Goal: Check status

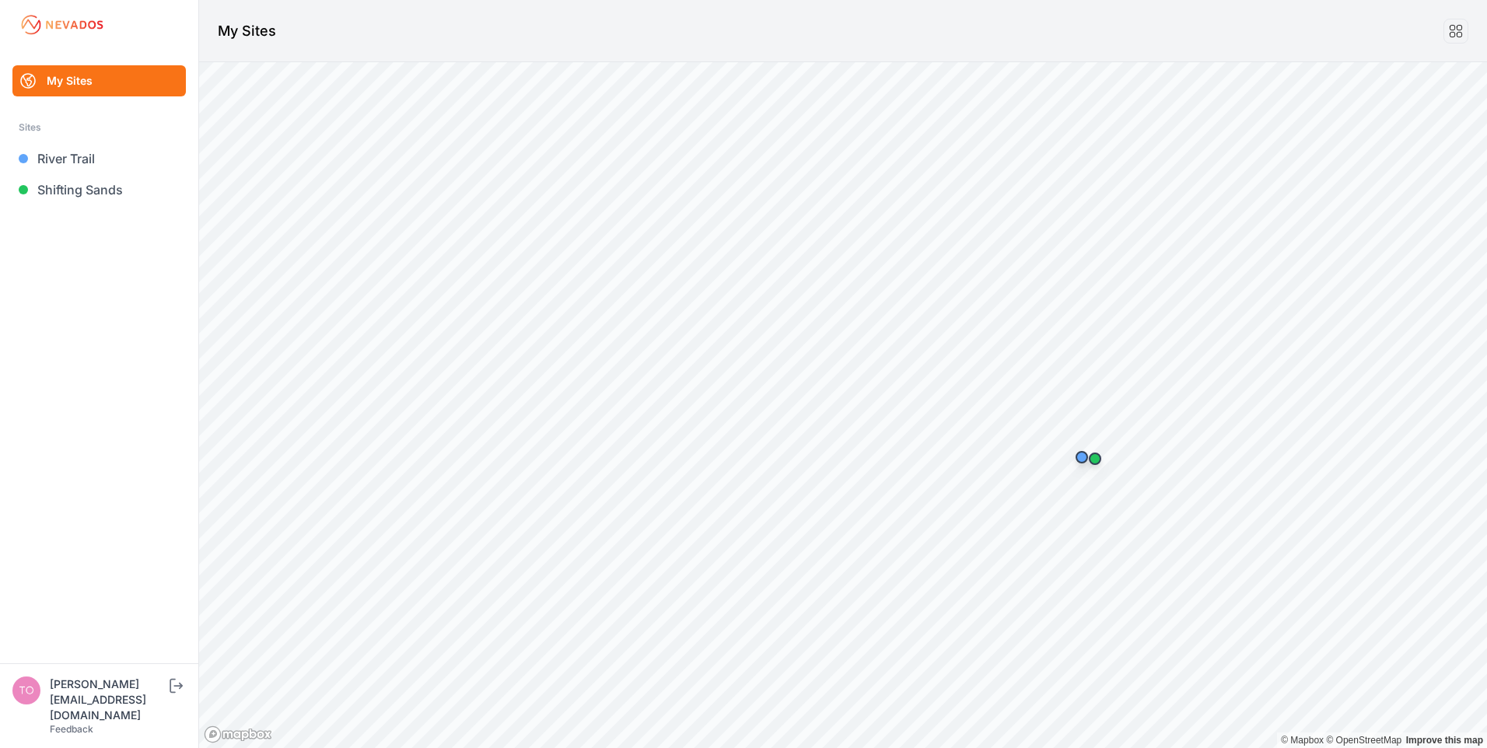
click at [103, 185] on link "Shifting Sands" at bounding box center [98, 189] width 173 height 31
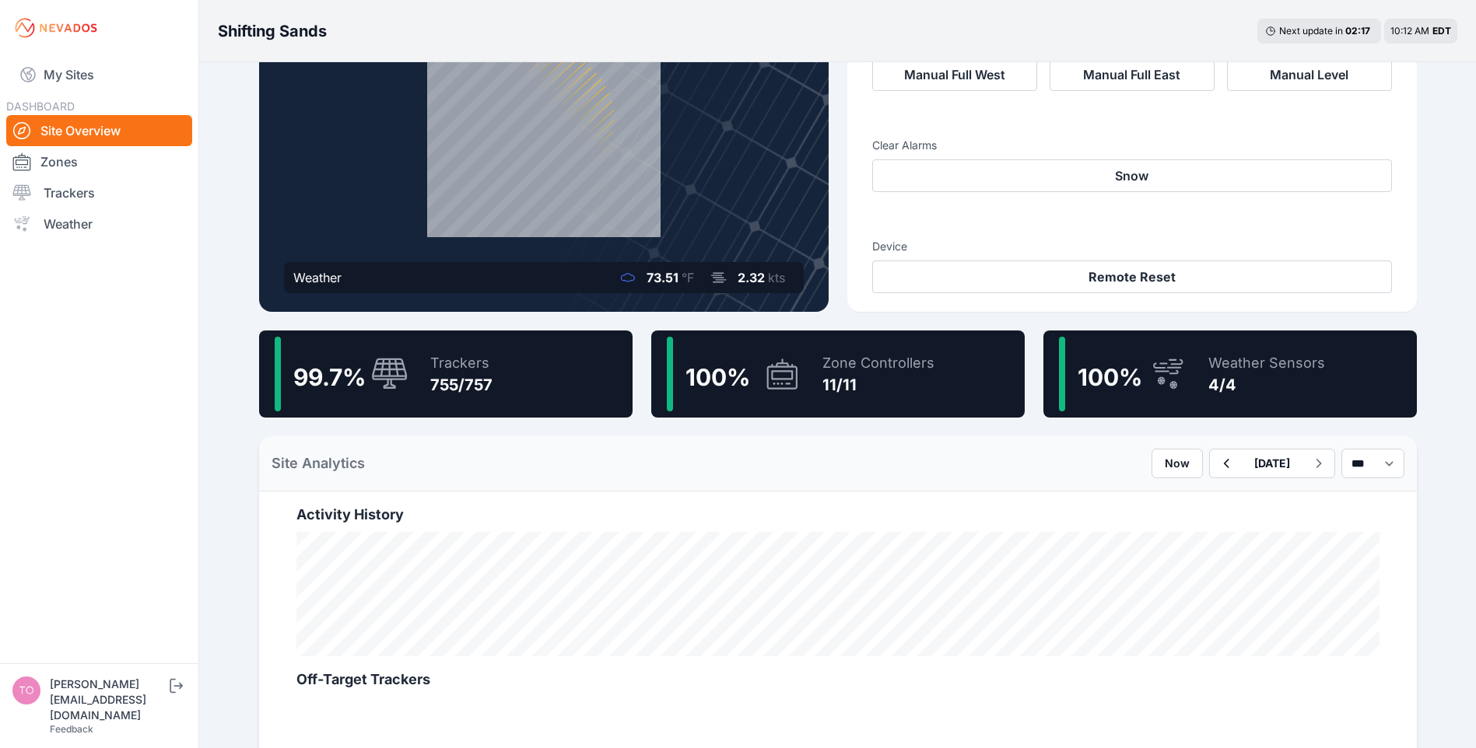
scroll to position [156, 0]
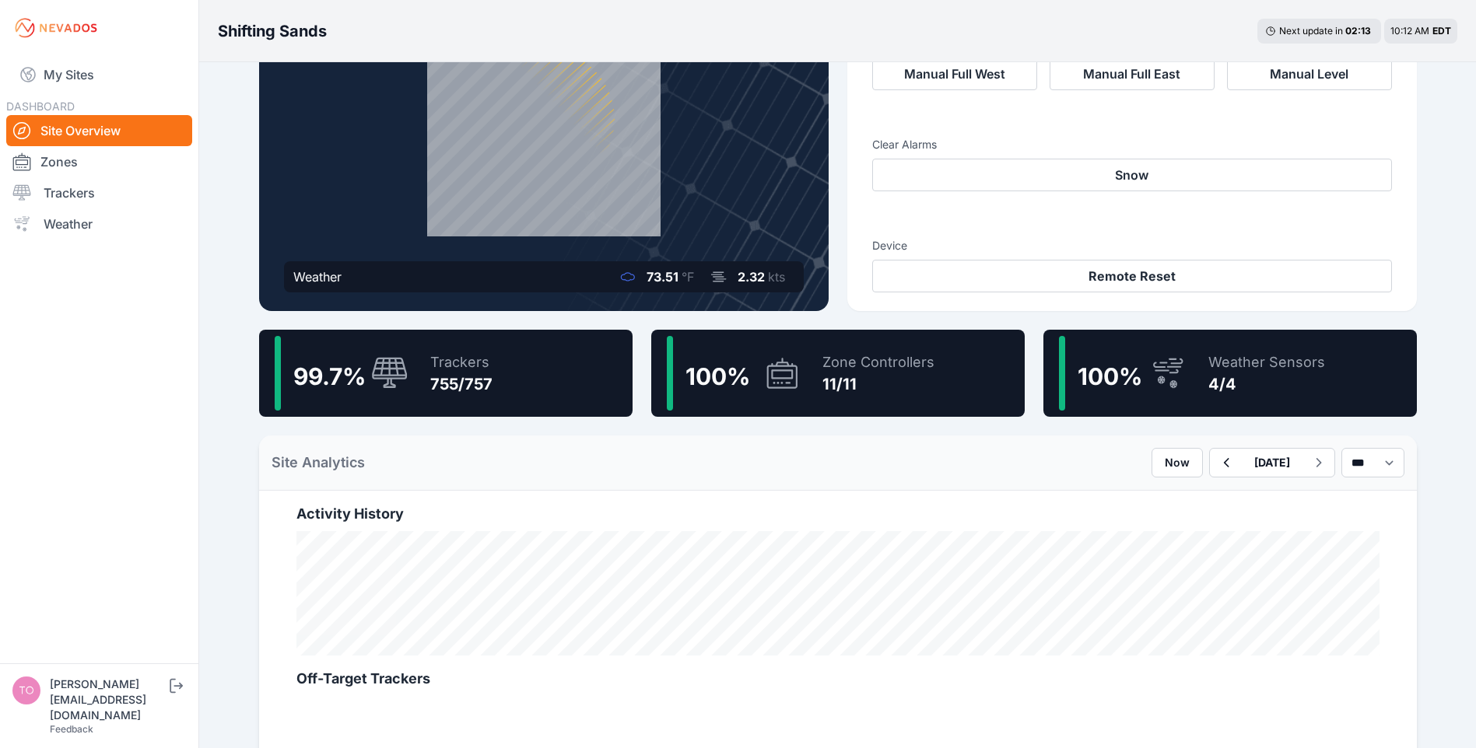
click at [429, 369] on div "Trackers 755/757" at bounding box center [454, 373] width 78 height 75
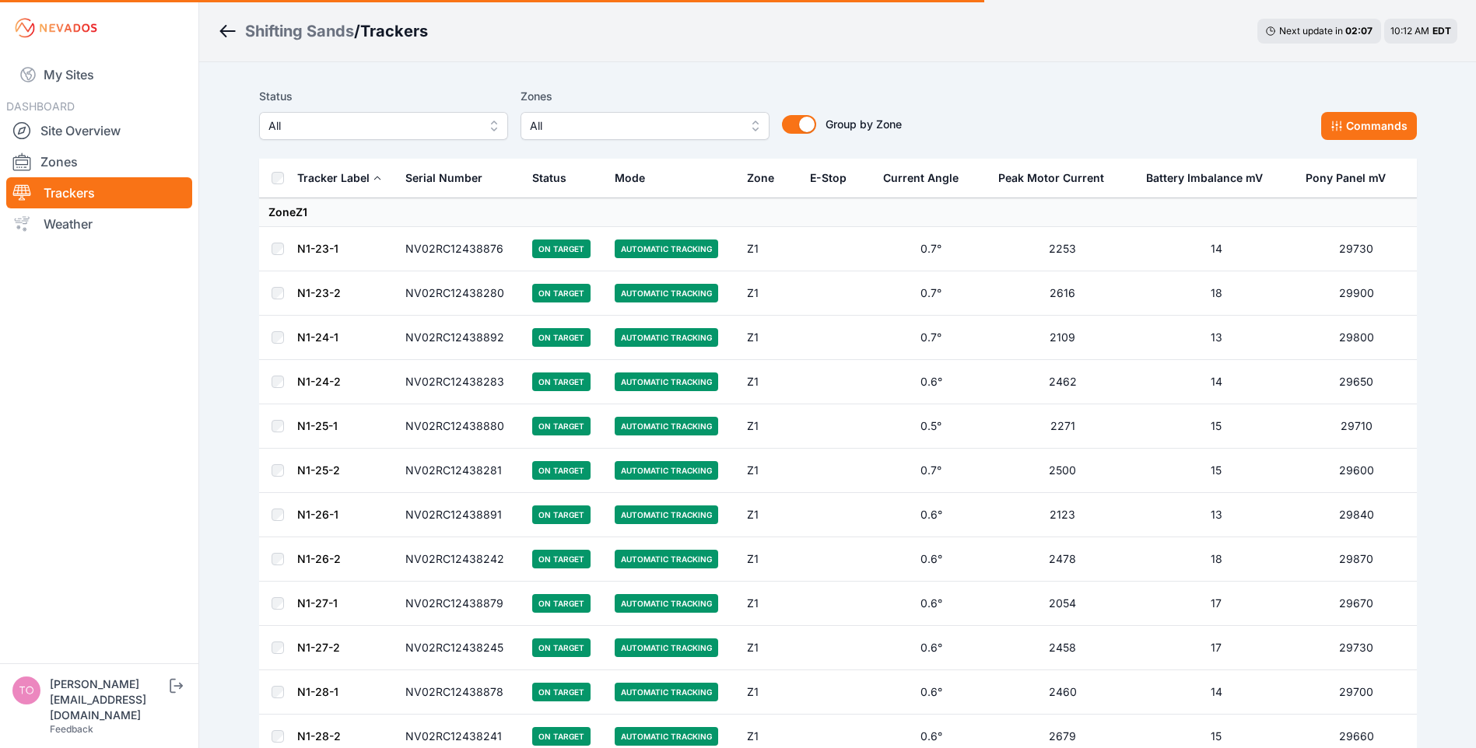
scroll to position [156, 0]
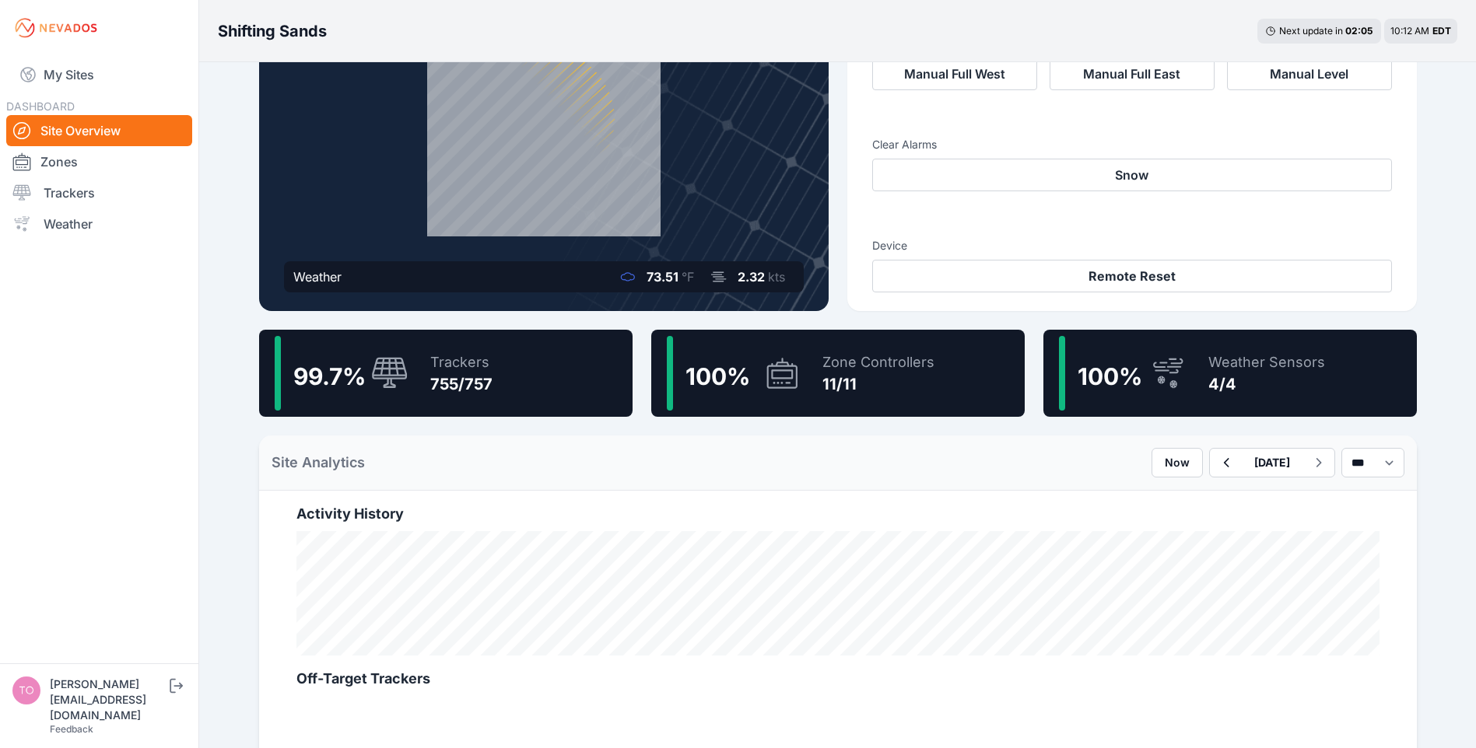
click at [1241, 461] on button "[DATE]" at bounding box center [1271, 463] width 61 height 28
click at [1235, 598] on div "11" at bounding box center [1245, 598] width 21 height 21
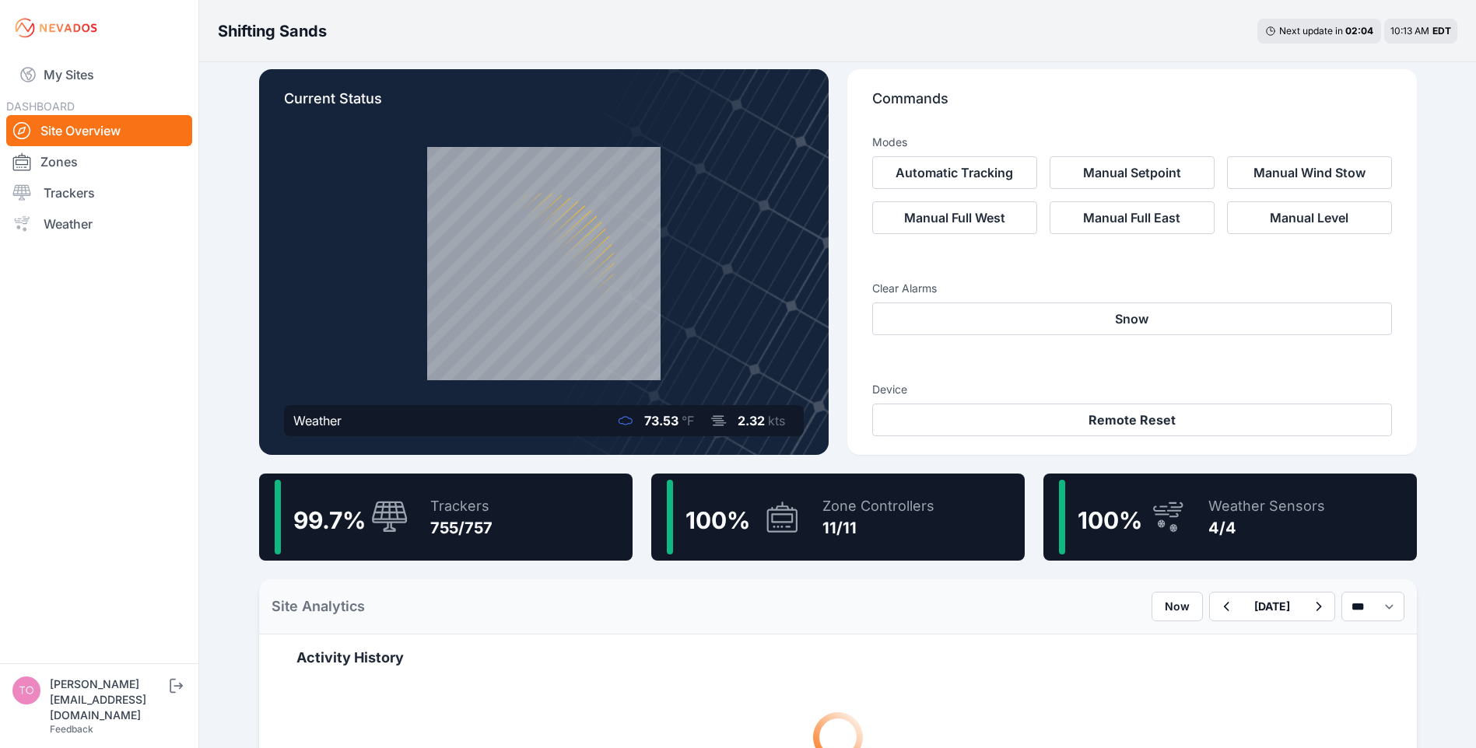
scroll to position [467, 0]
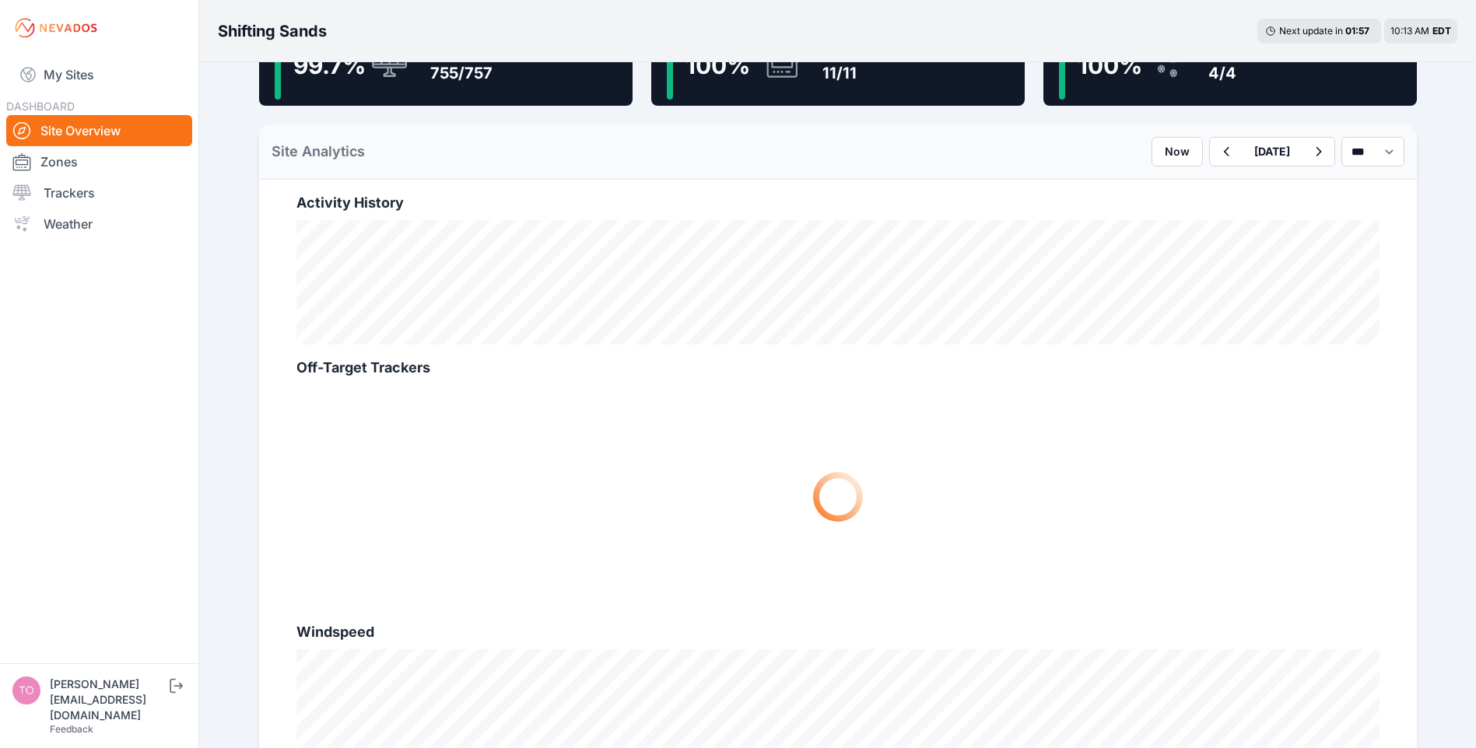
click at [1216, 158] on icon "button" at bounding box center [1225, 151] width 19 height 19
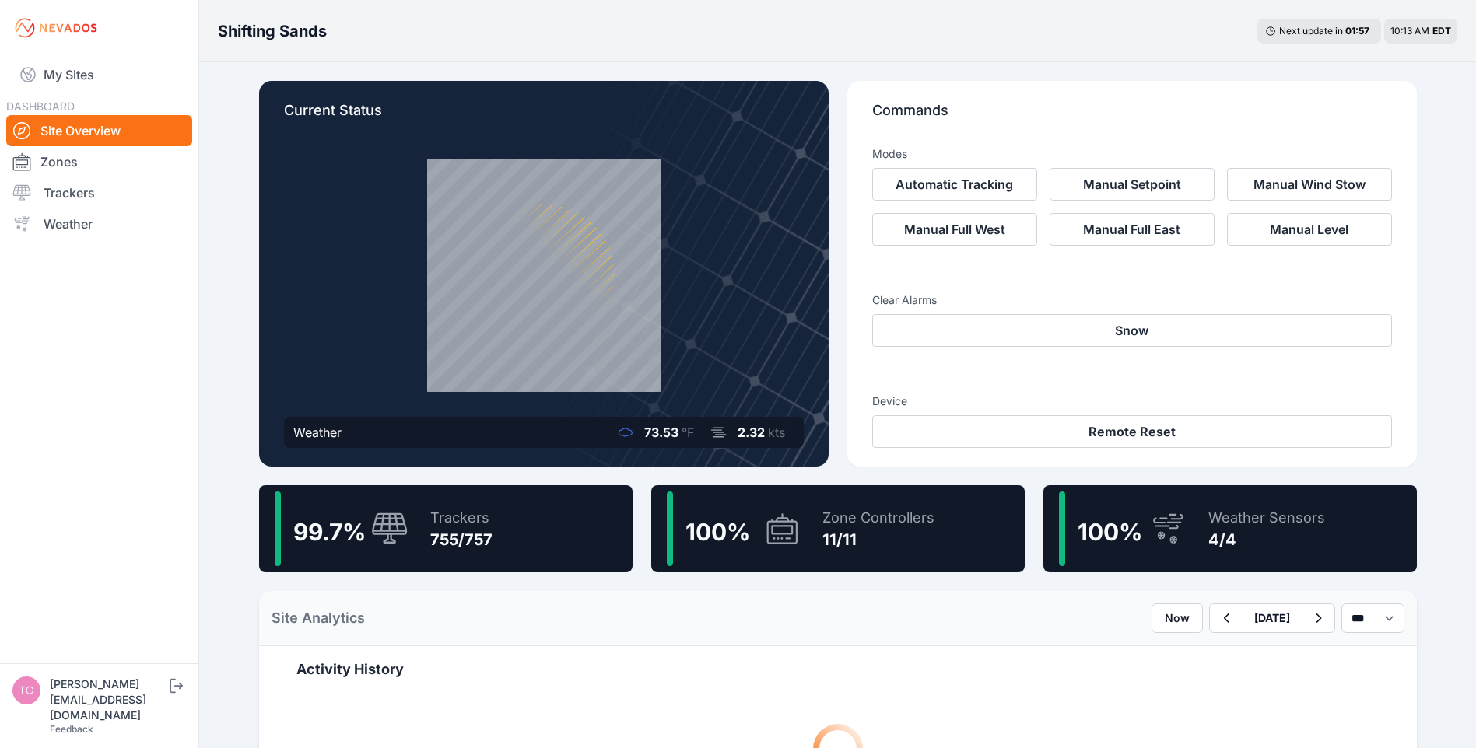
click at [1161, 158] on div "Modes" at bounding box center [1132, 151] width 520 height 34
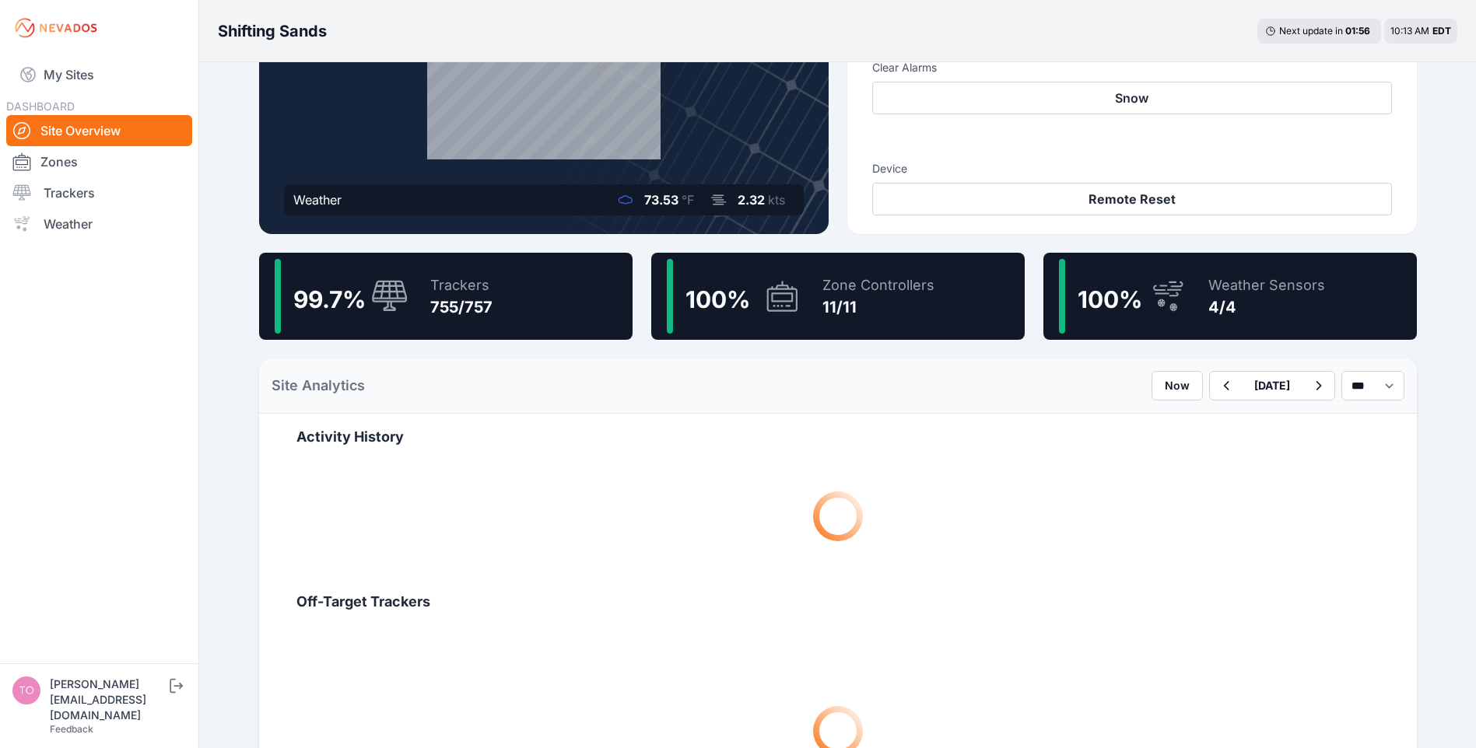
scroll to position [233, 0]
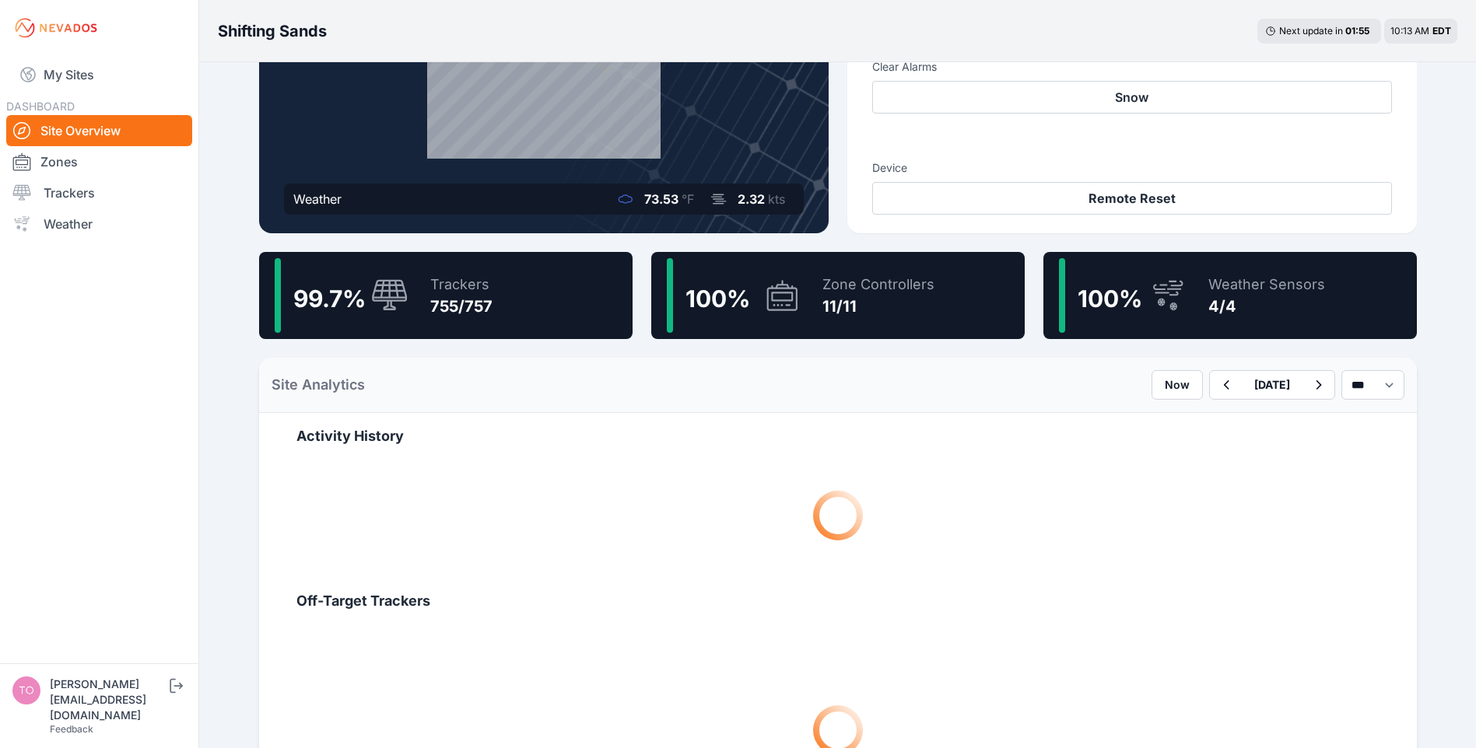
click at [1216, 383] on icon "button" at bounding box center [1225, 385] width 19 height 19
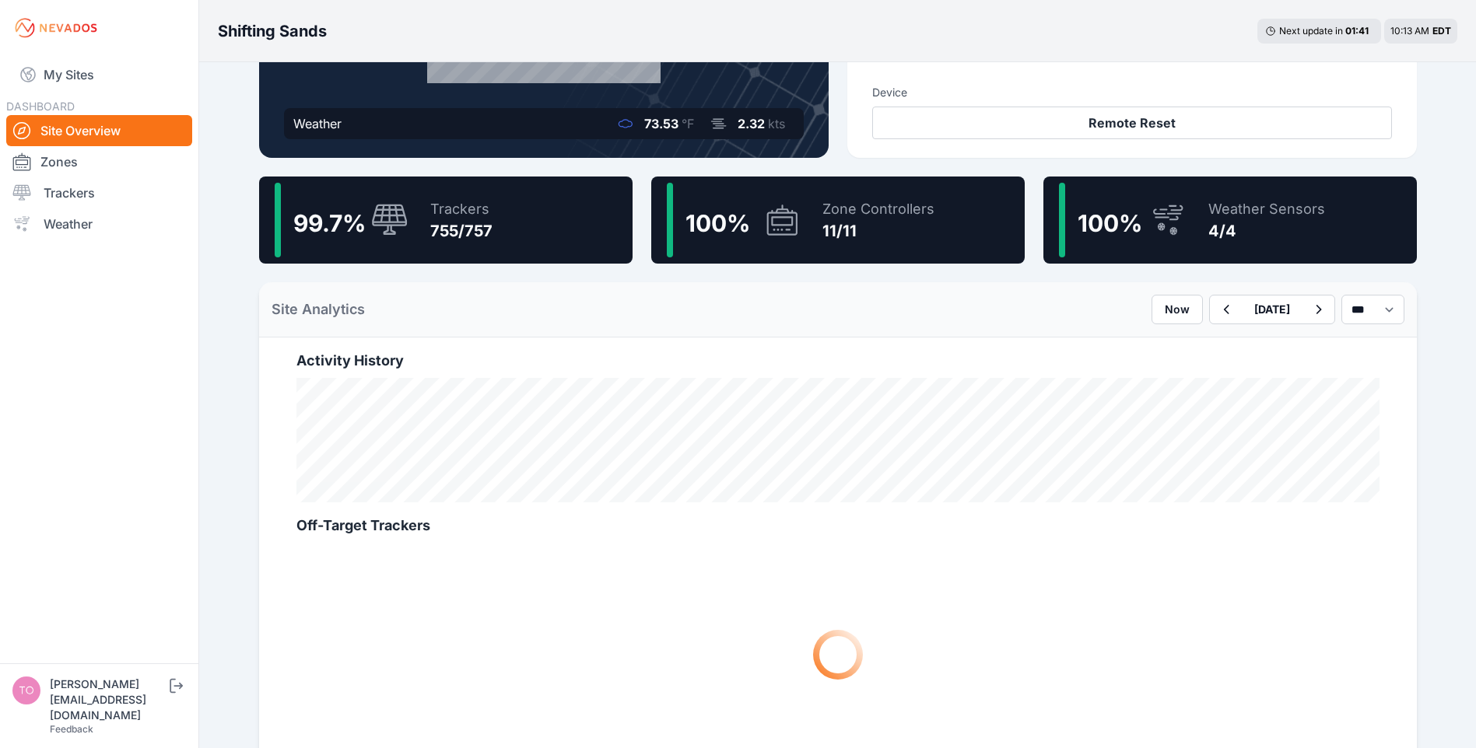
scroll to position [282, 0]
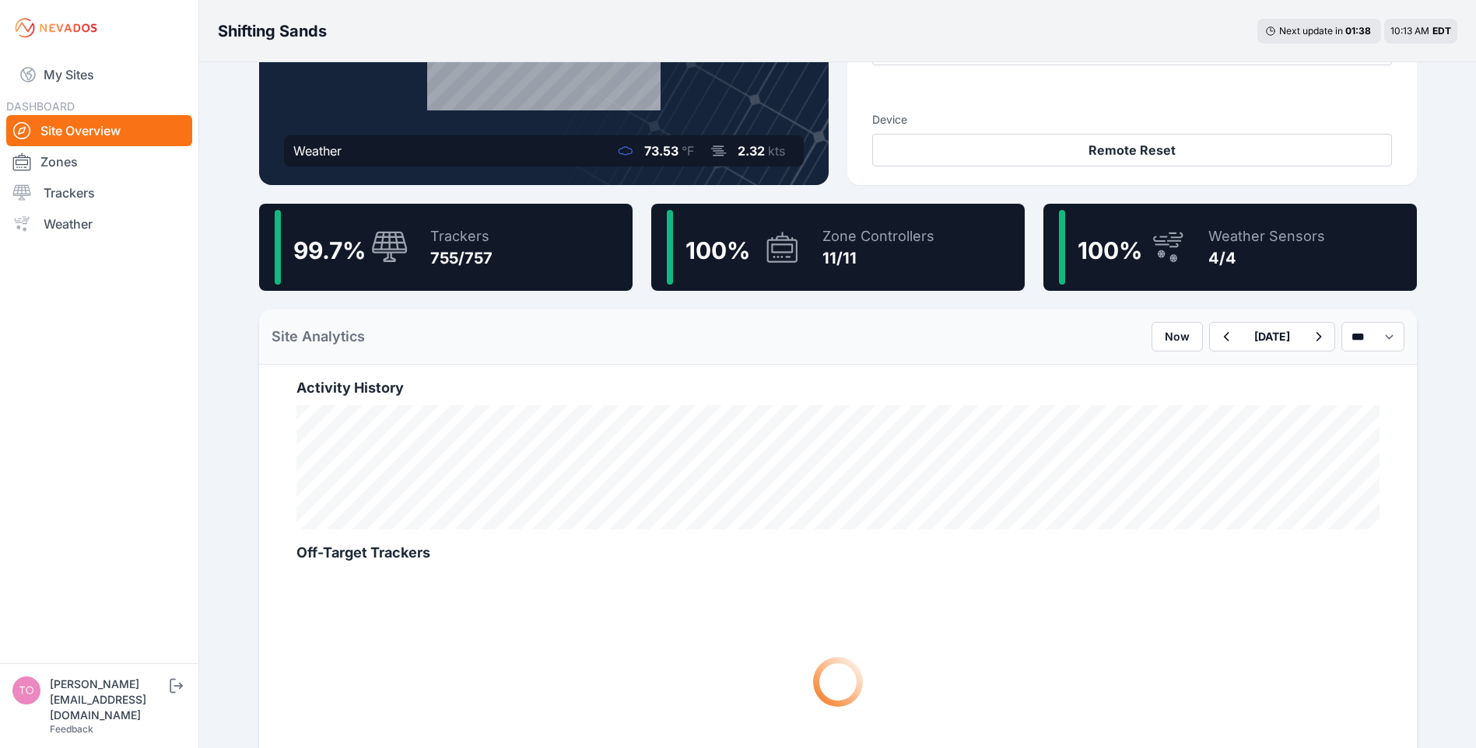
click at [1241, 339] on button "[DATE]" at bounding box center [1271, 337] width 61 height 28
click at [1286, 446] on div "6" at bounding box center [1296, 447] width 21 height 21
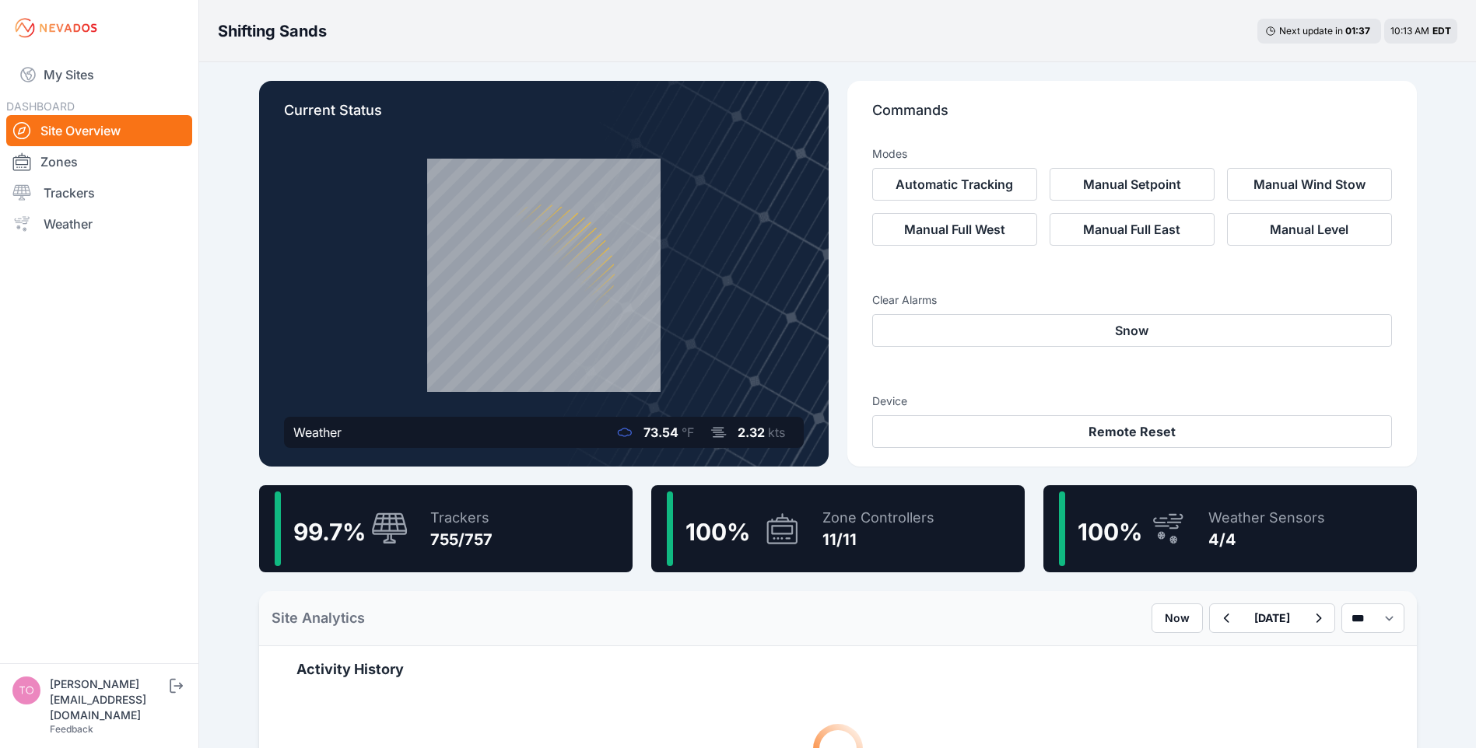
scroll to position [389, 0]
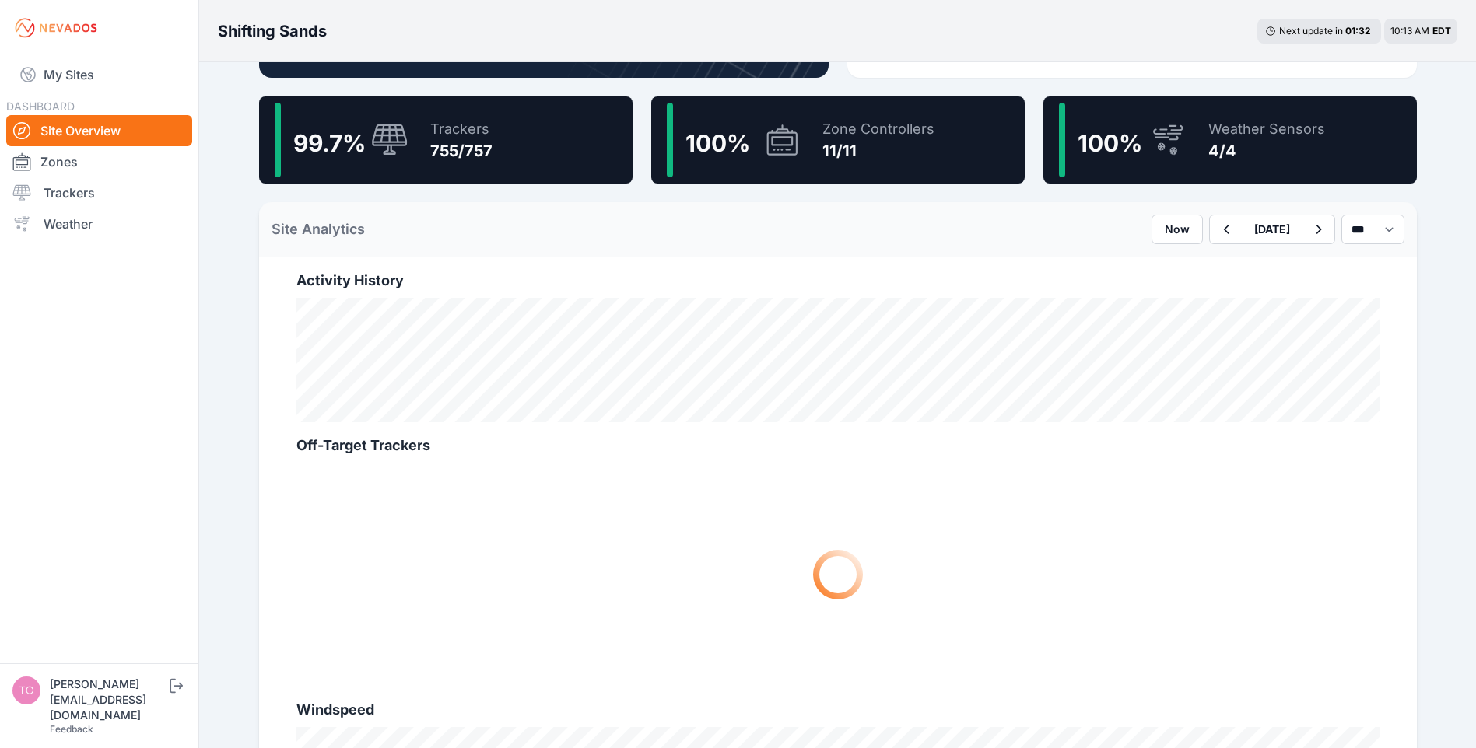
click at [1241, 233] on button "[DATE]" at bounding box center [1271, 229] width 61 height 28
click at [1286, 386] on div "20" at bounding box center [1296, 390] width 21 height 21
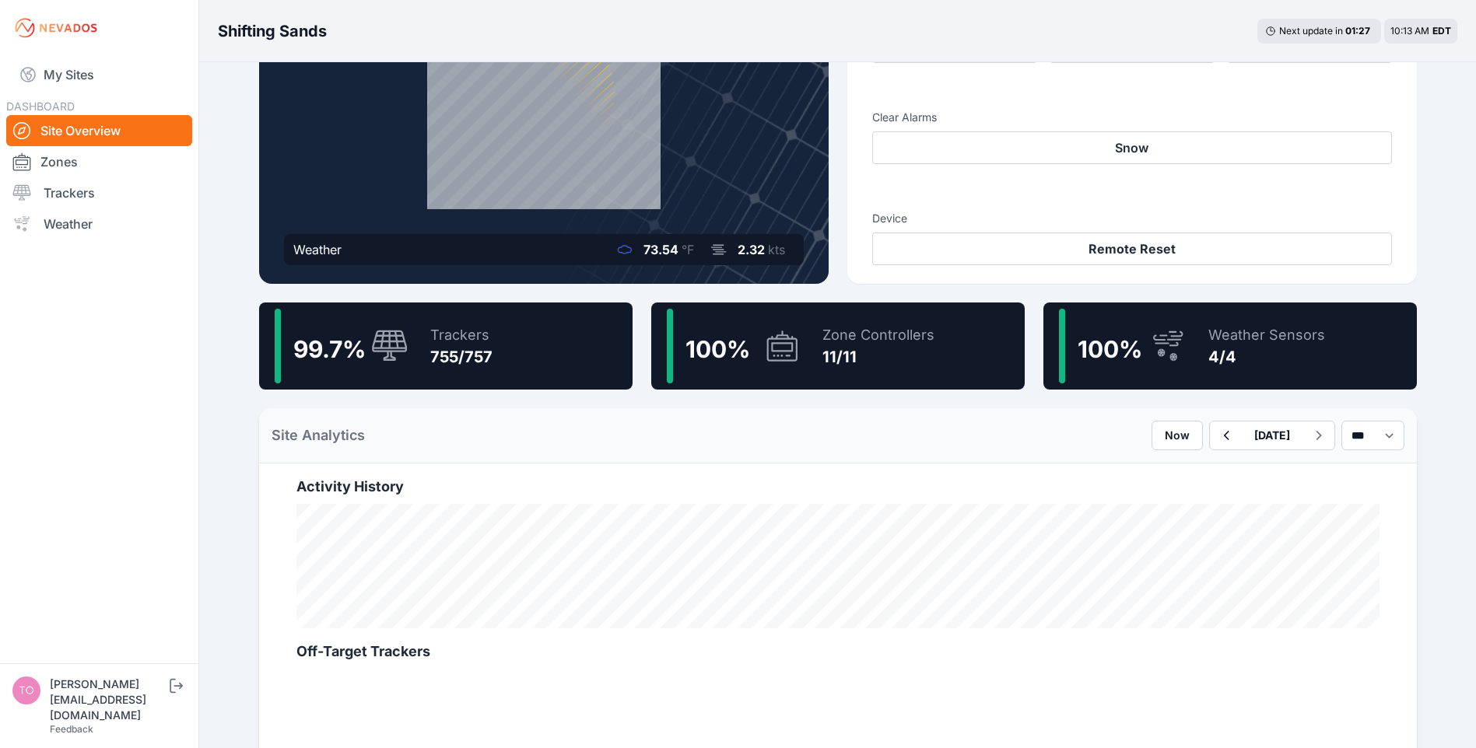
scroll to position [156, 0]
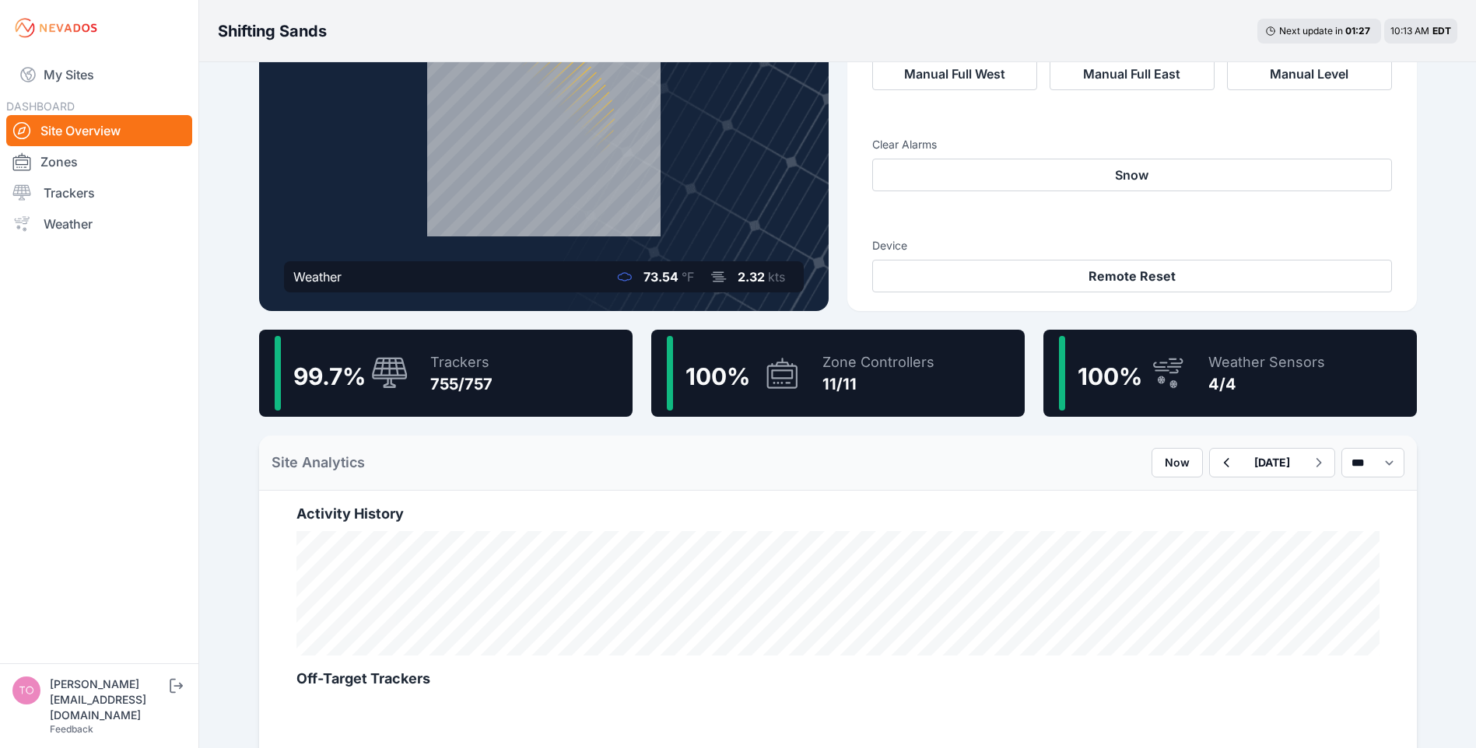
click at [510, 393] on div "99.7 % Trackers 755/757" at bounding box center [445, 373] width 373 height 87
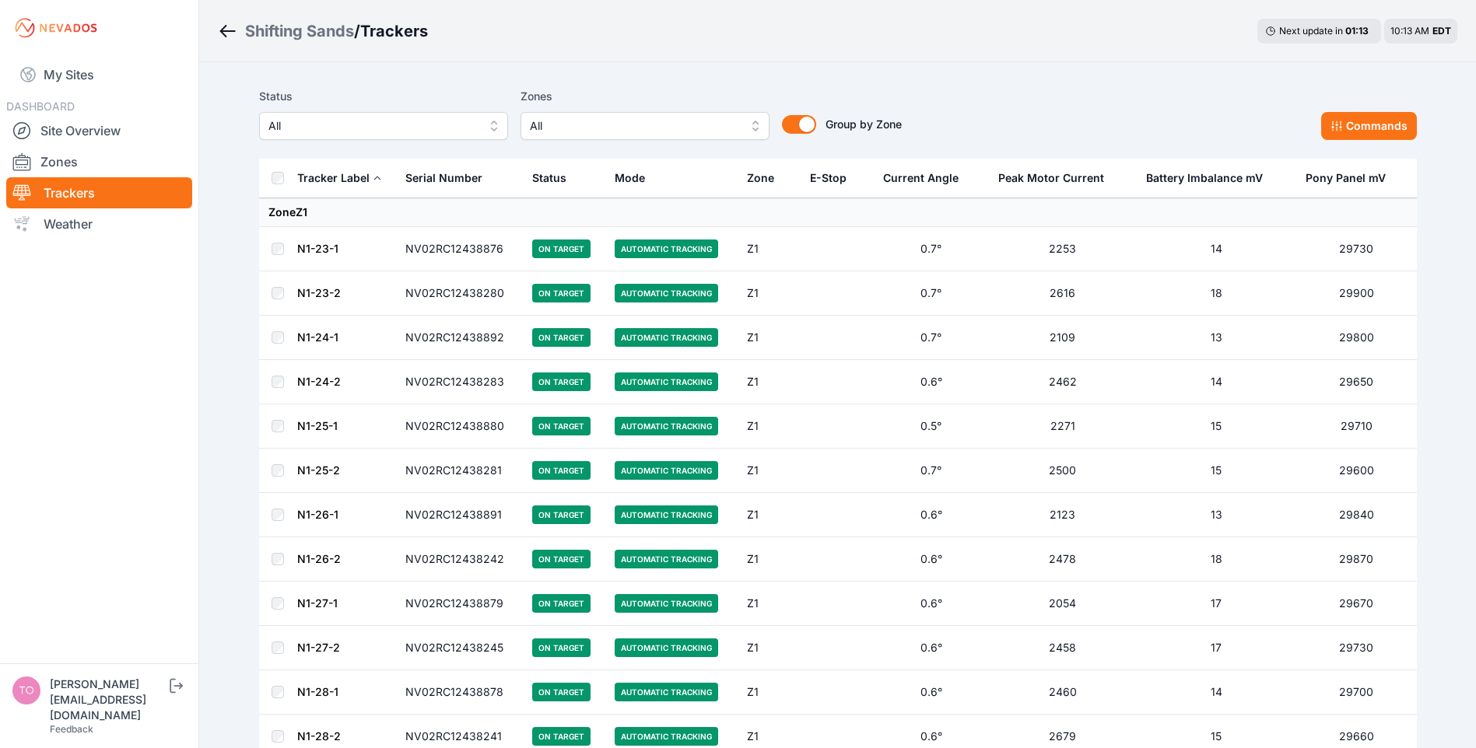
click at [225, 26] on icon "Breadcrumb" at bounding box center [223, 31] width 7 height 12
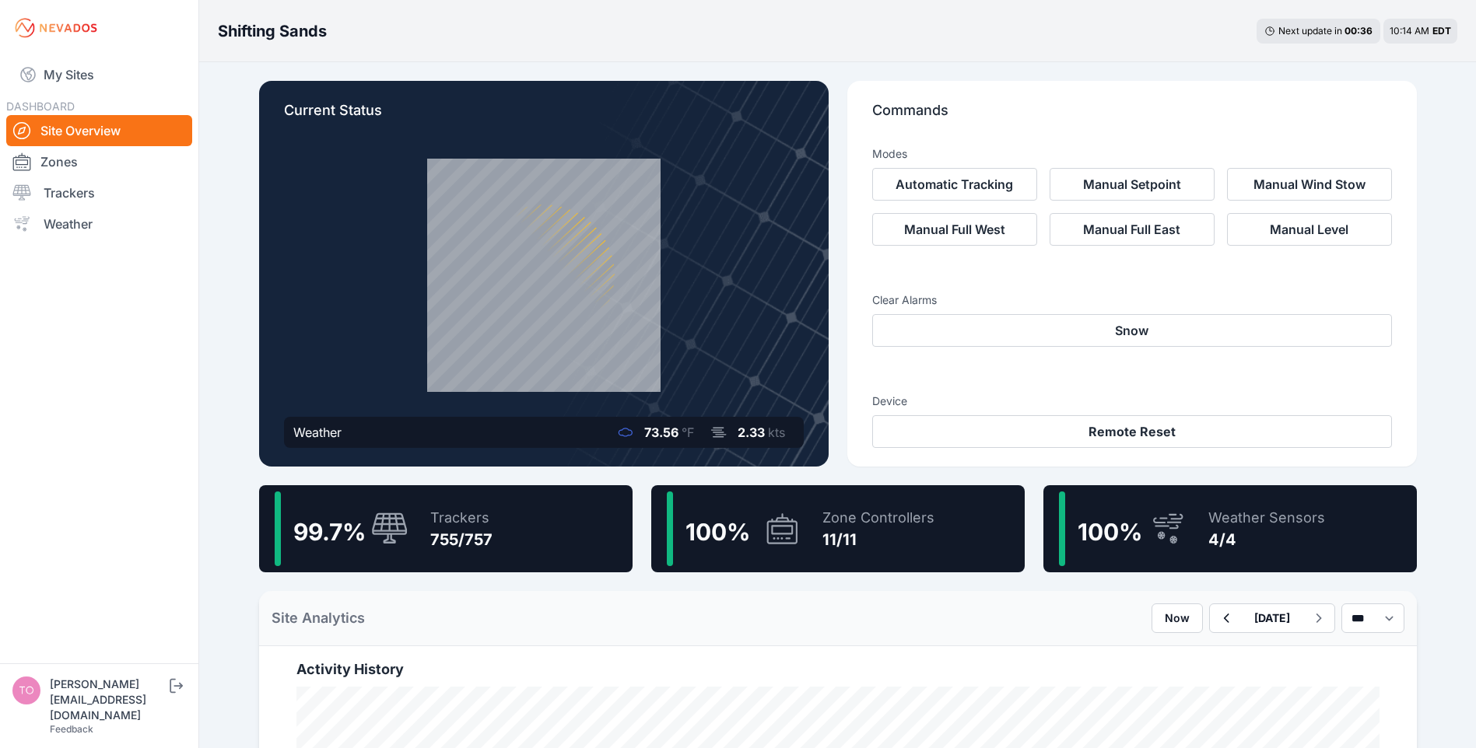
click at [1081, 107] on p "Commands" at bounding box center [1132, 117] width 520 height 34
click at [1241, 618] on button "[DATE]" at bounding box center [1271, 618] width 61 height 28
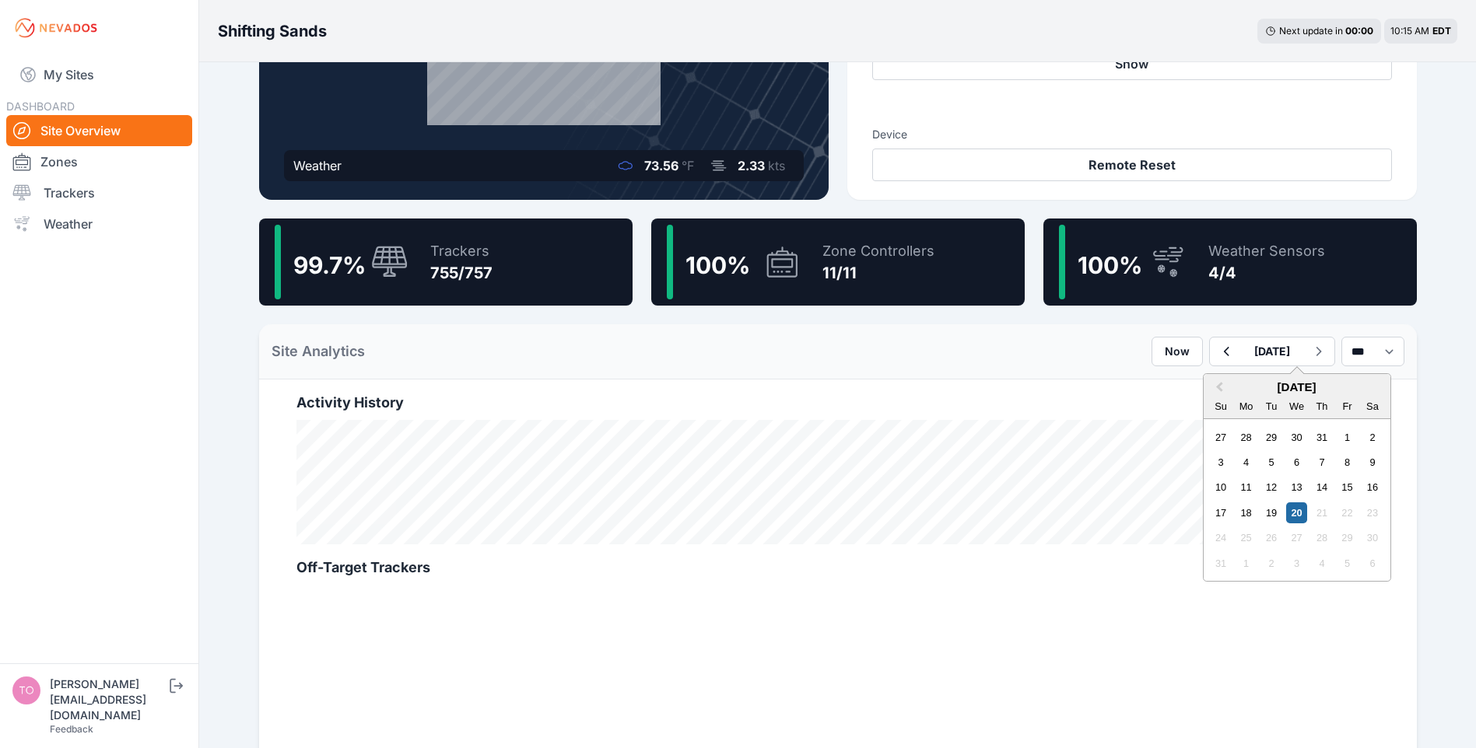
scroll to position [311, 0]
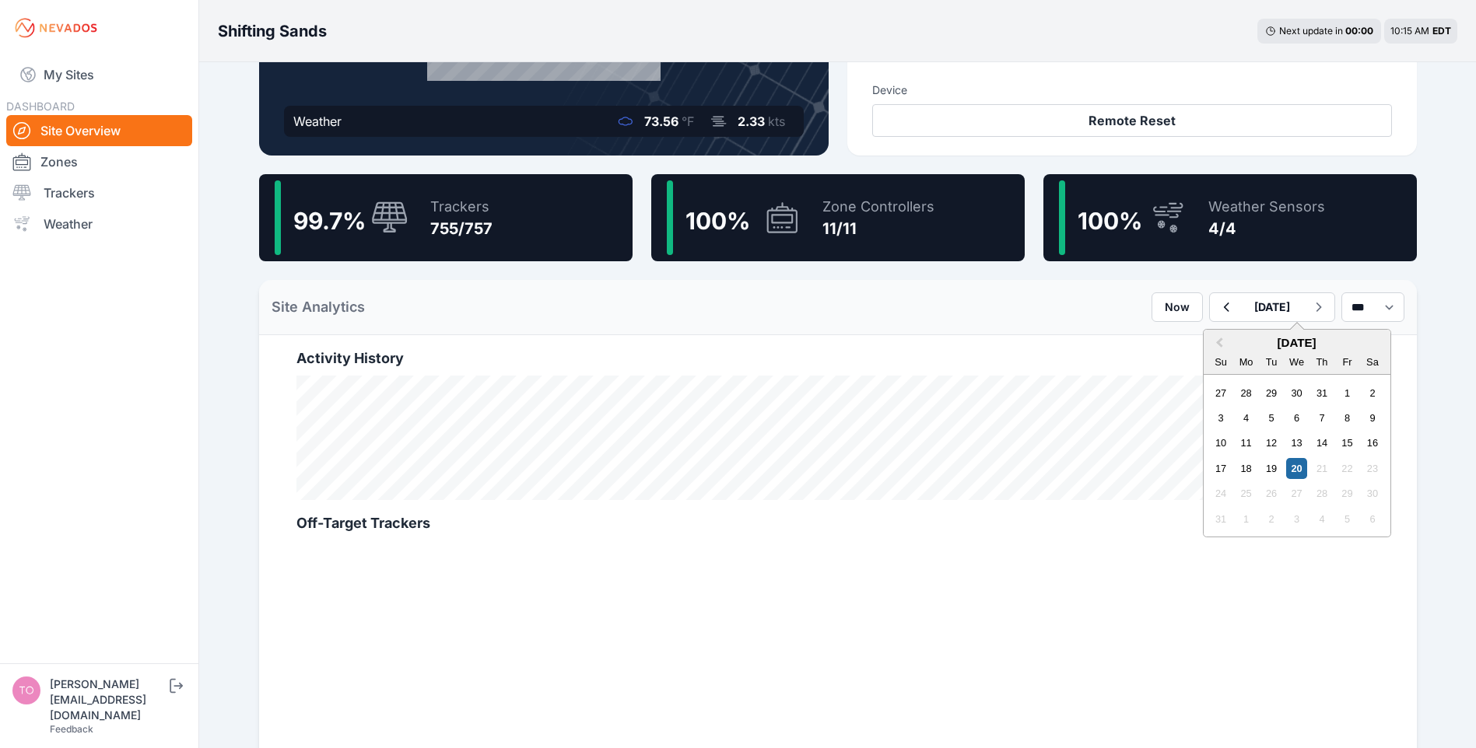
click at [1336, 391] on div "1" at bounding box center [1346, 393] width 21 height 21
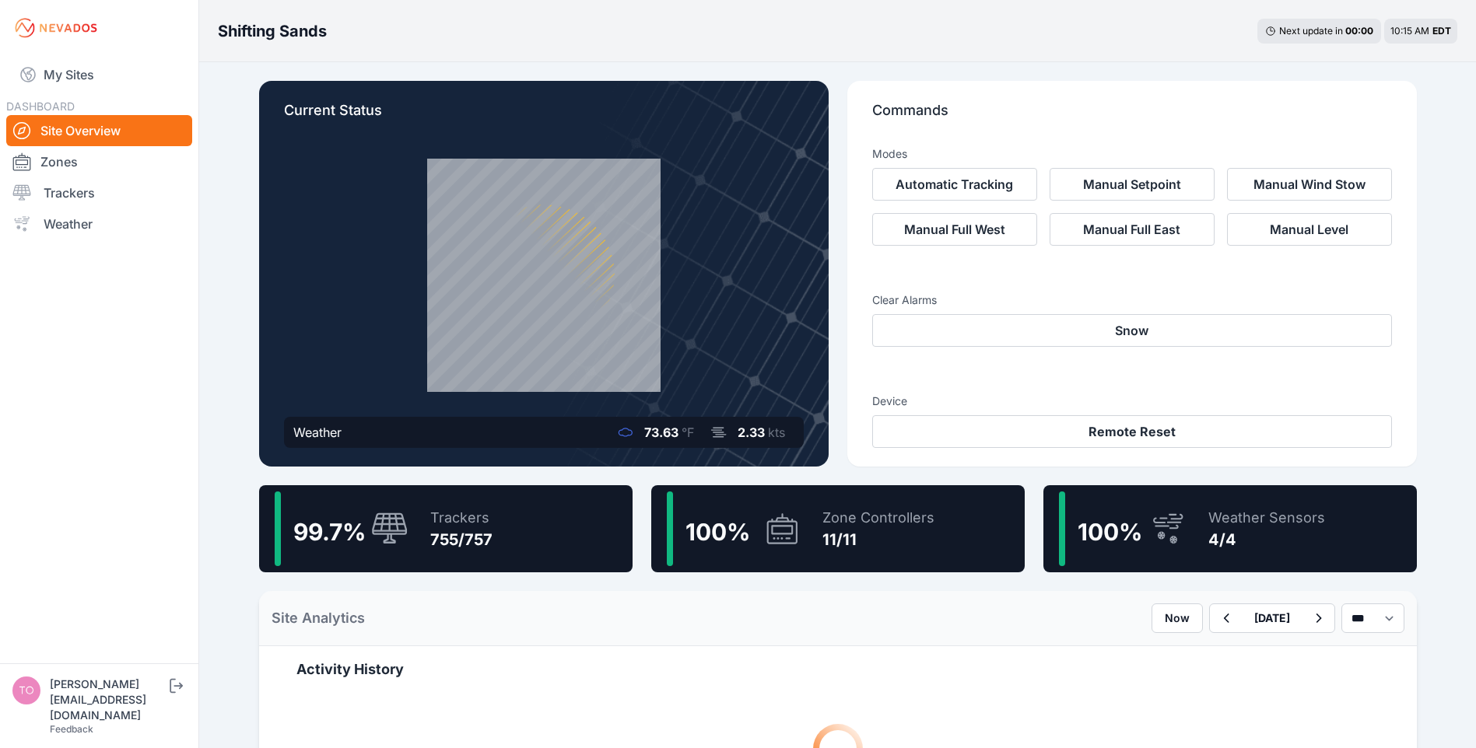
scroll to position [389, 0]
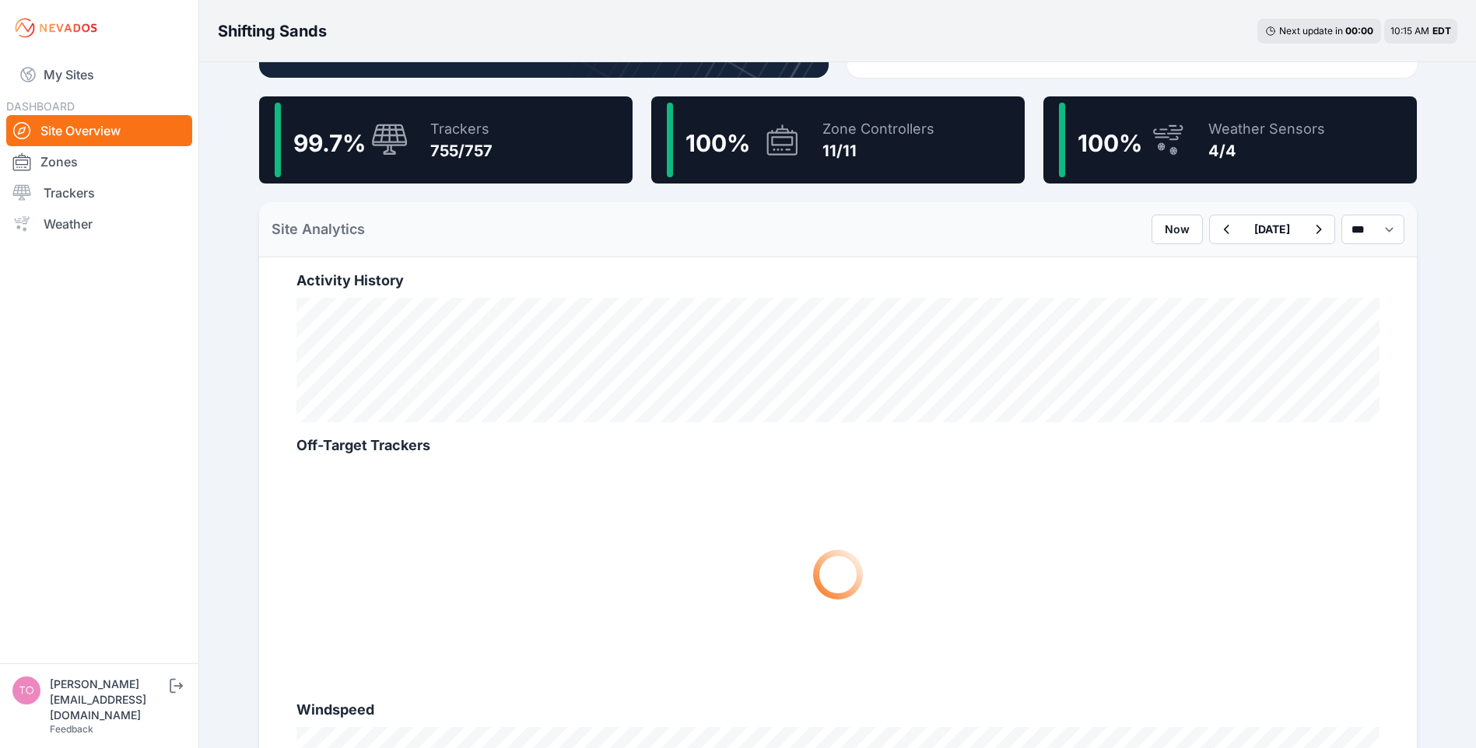
click at [1241, 231] on button "[DATE]" at bounding box center [1271, 229] width 61 height 28
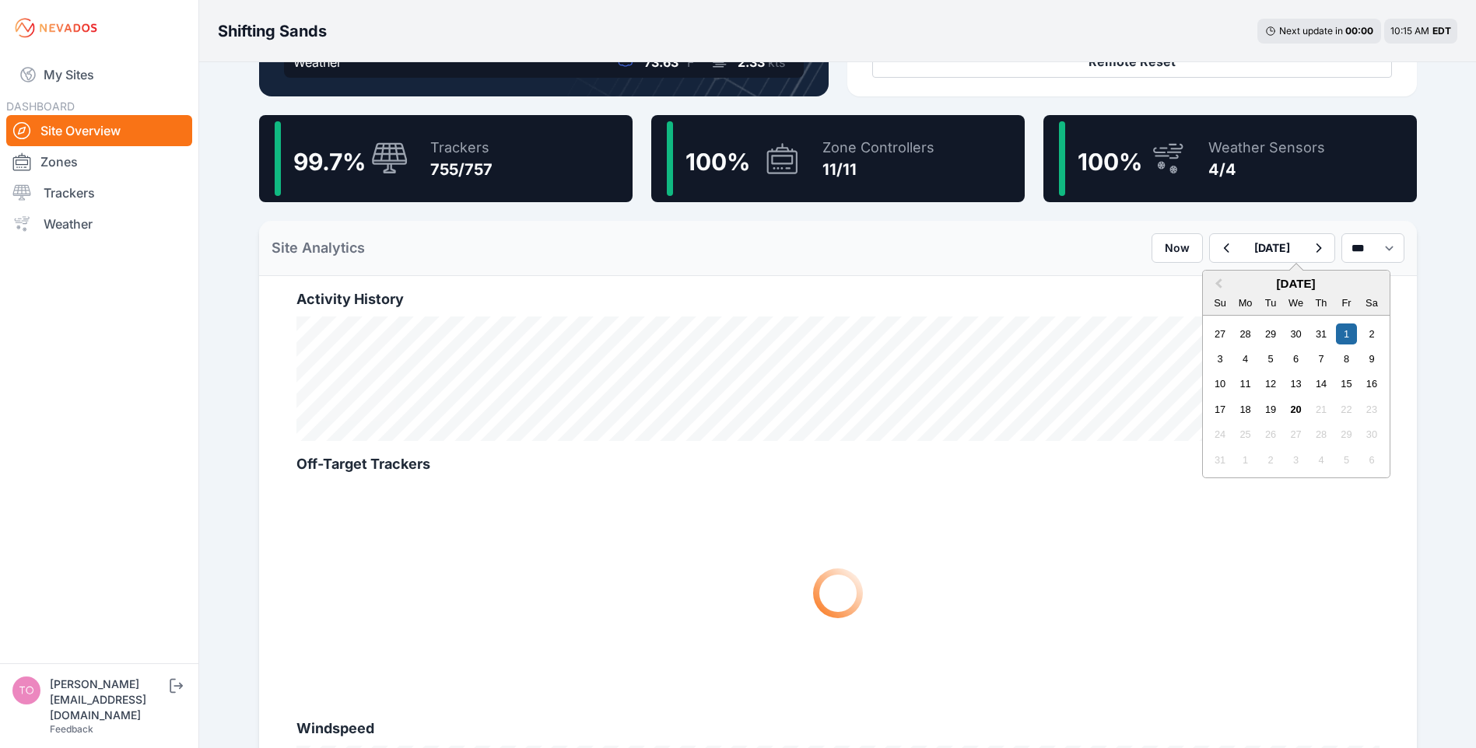
scroll to position [311, 0]
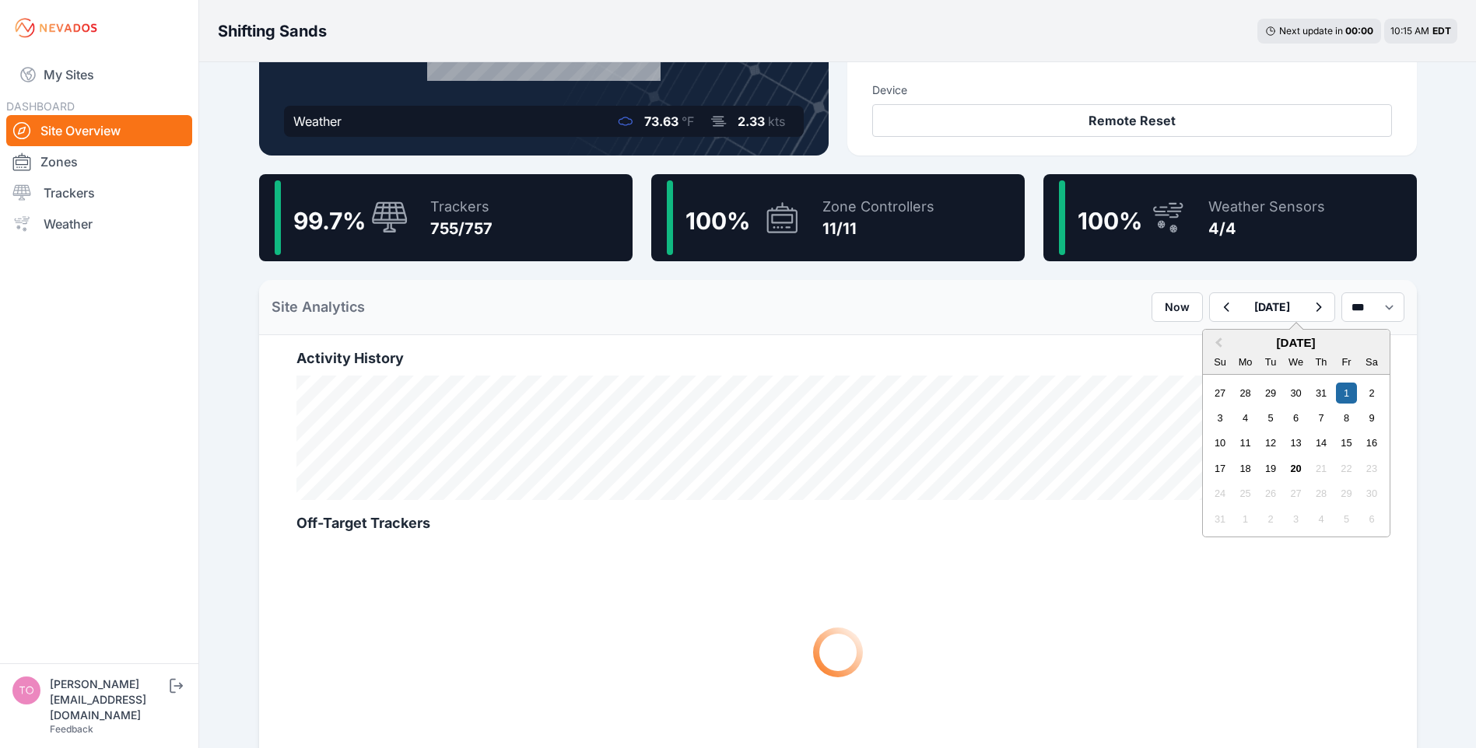
click at [1218, 344] on span "Previous Month" at bounding box center [1218, 343] width 0 height 18
click at [1285, 464] on div "23" at bounding box center [1295, 468] width 21 height 21
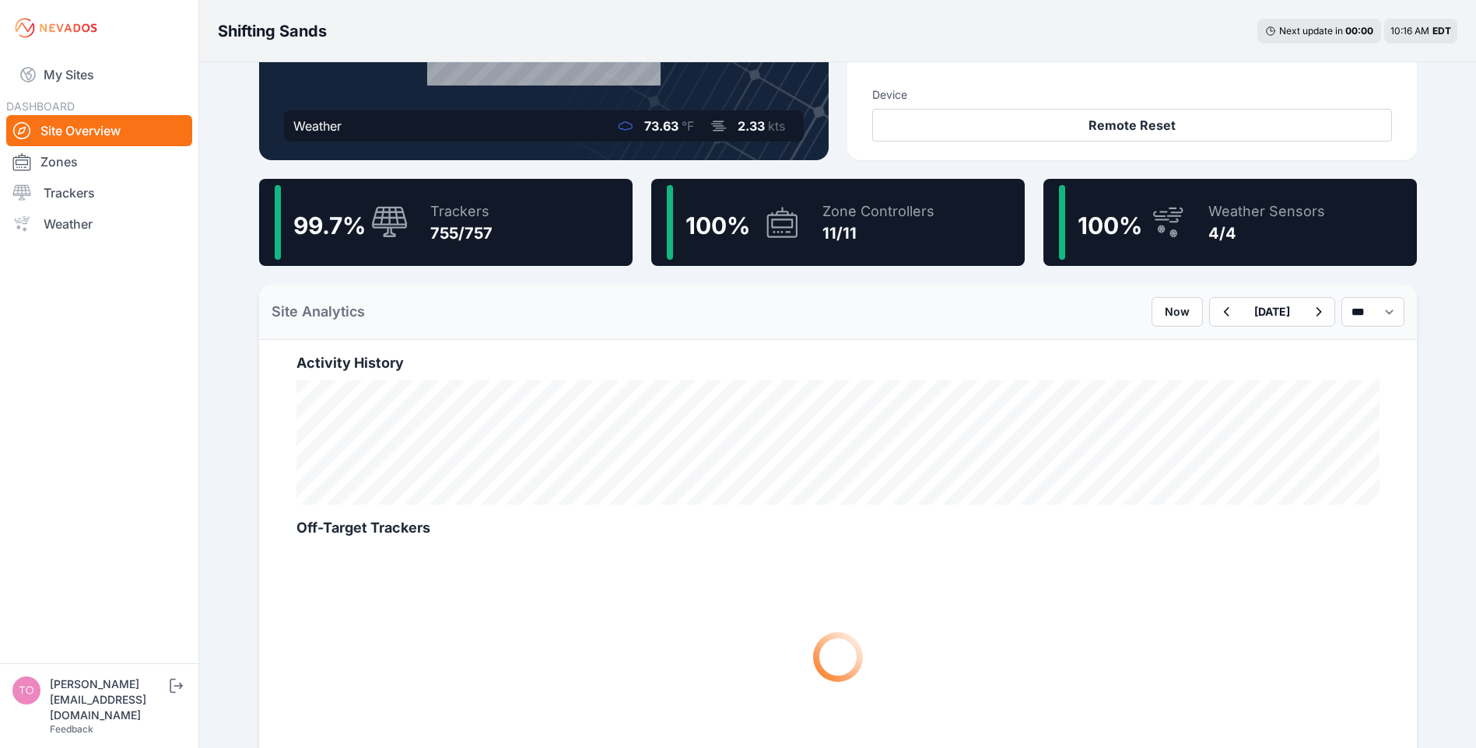
scroll to position [311, 0]
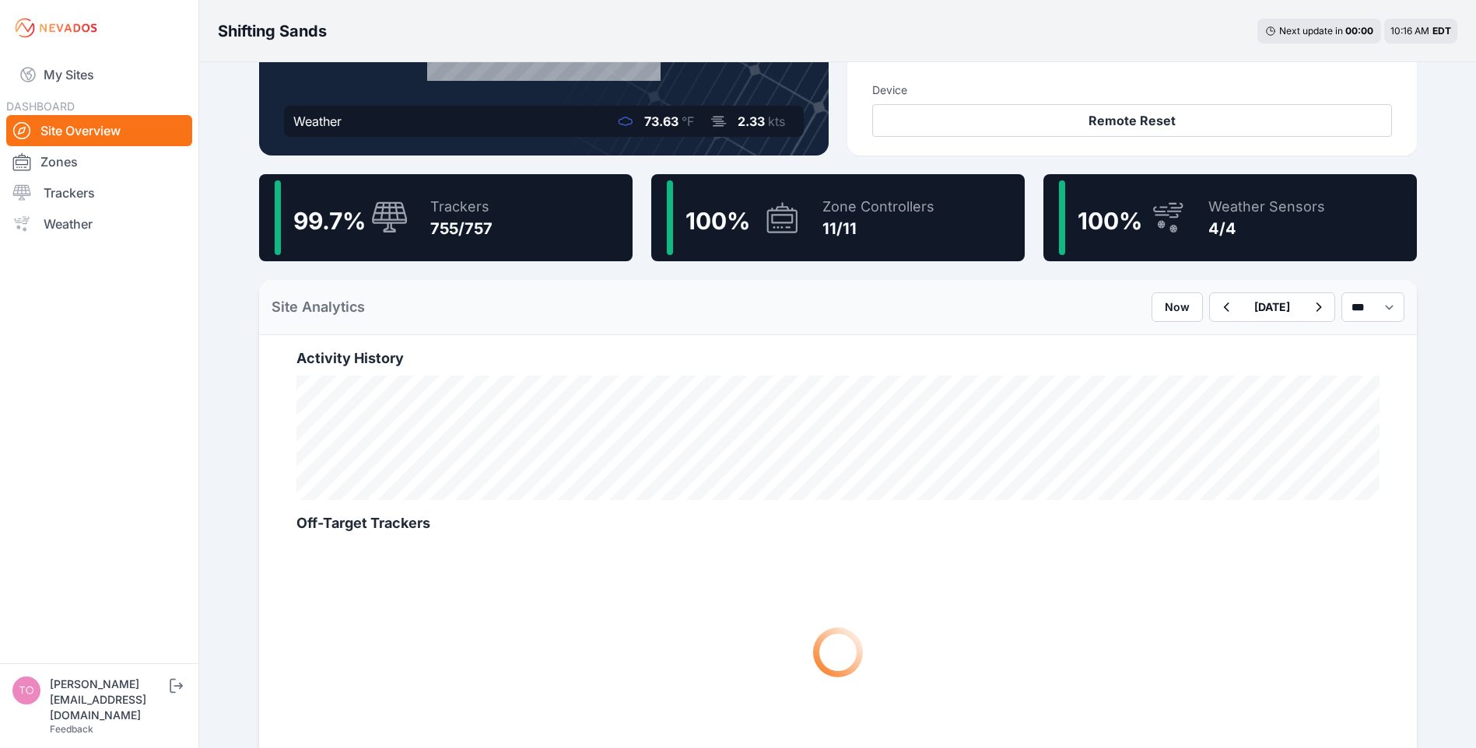
click at [1311, 310] on icon "button" at bounding box center [1317, 307] width 19 height 19
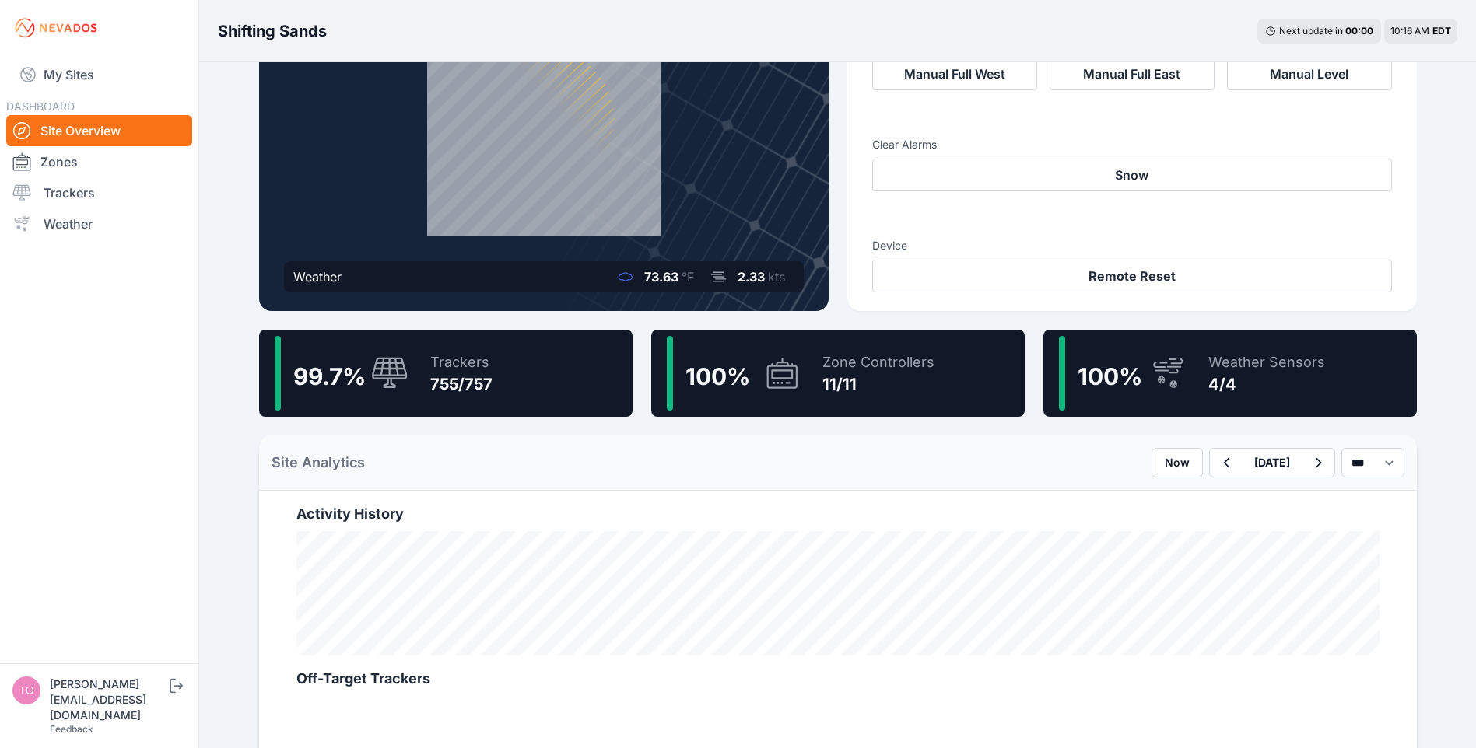
scroll to position [233, 0]
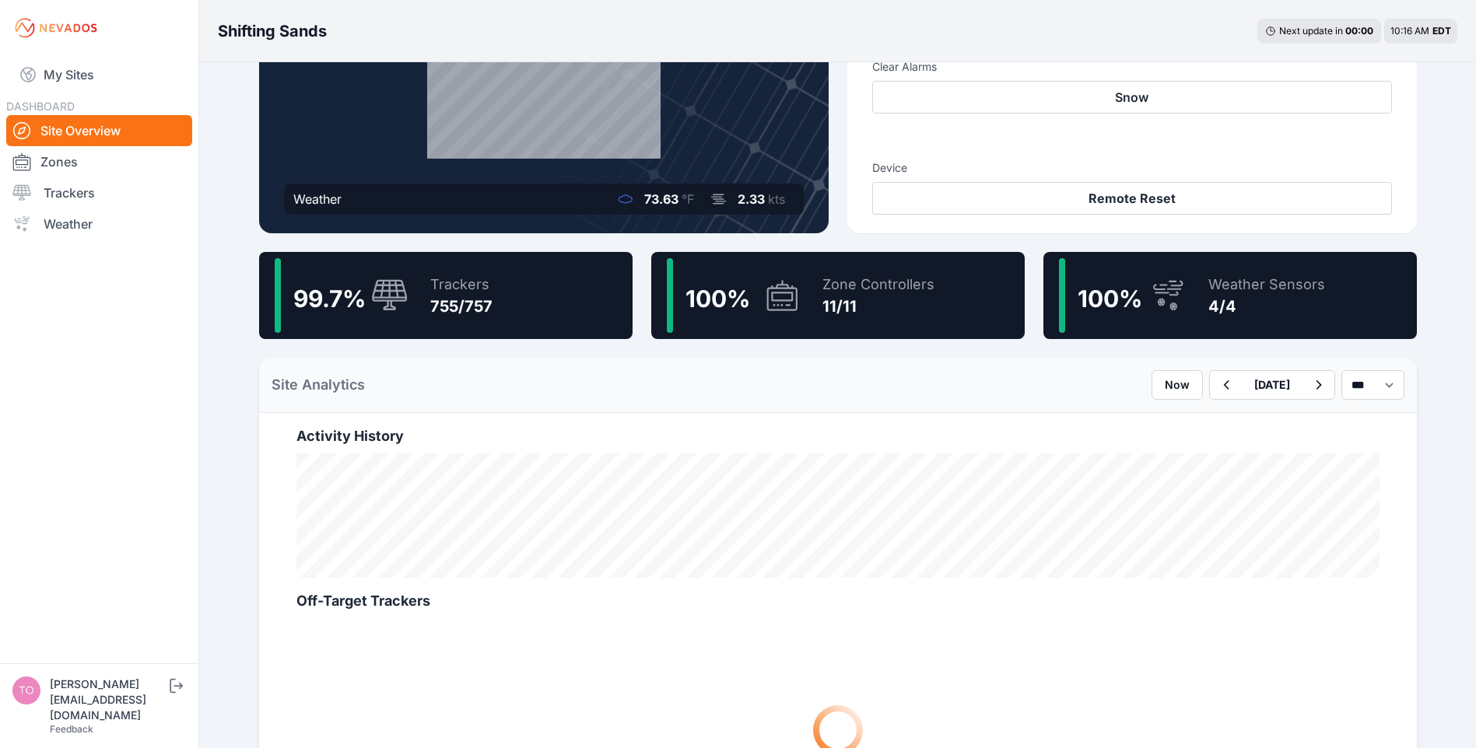
click at [1241, 385] on button "[DATE]" at bounding box center [1271, 385] width 61 height 28
click at [1367, 418] on span "Next Month" at bounding box center [1367, 421] width 0 height 18
click at [1319, 418] on h2 "[DATE]" at bounding box center [1289, 420] width 187 height 13
click at [1278, 545] on div "20" at bounding box center [1288, 546] width 21 height 21
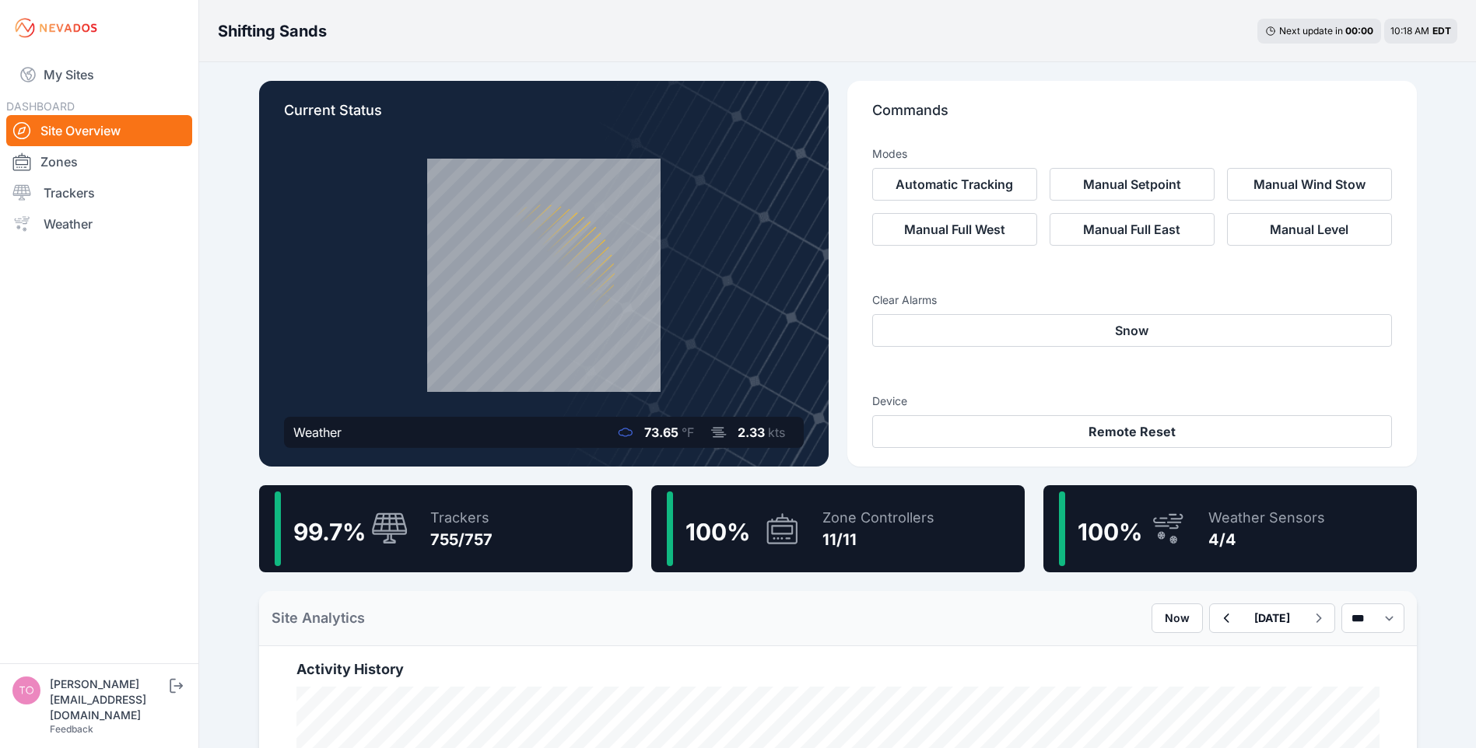
drag, startPoint x: 100, startPoint y: 189, endPoint x: 111, endPoint y: 189, distance: 10.9
click at [100, 189] on link "Trackers" at bounding box center [99, 192] width 186 height 31
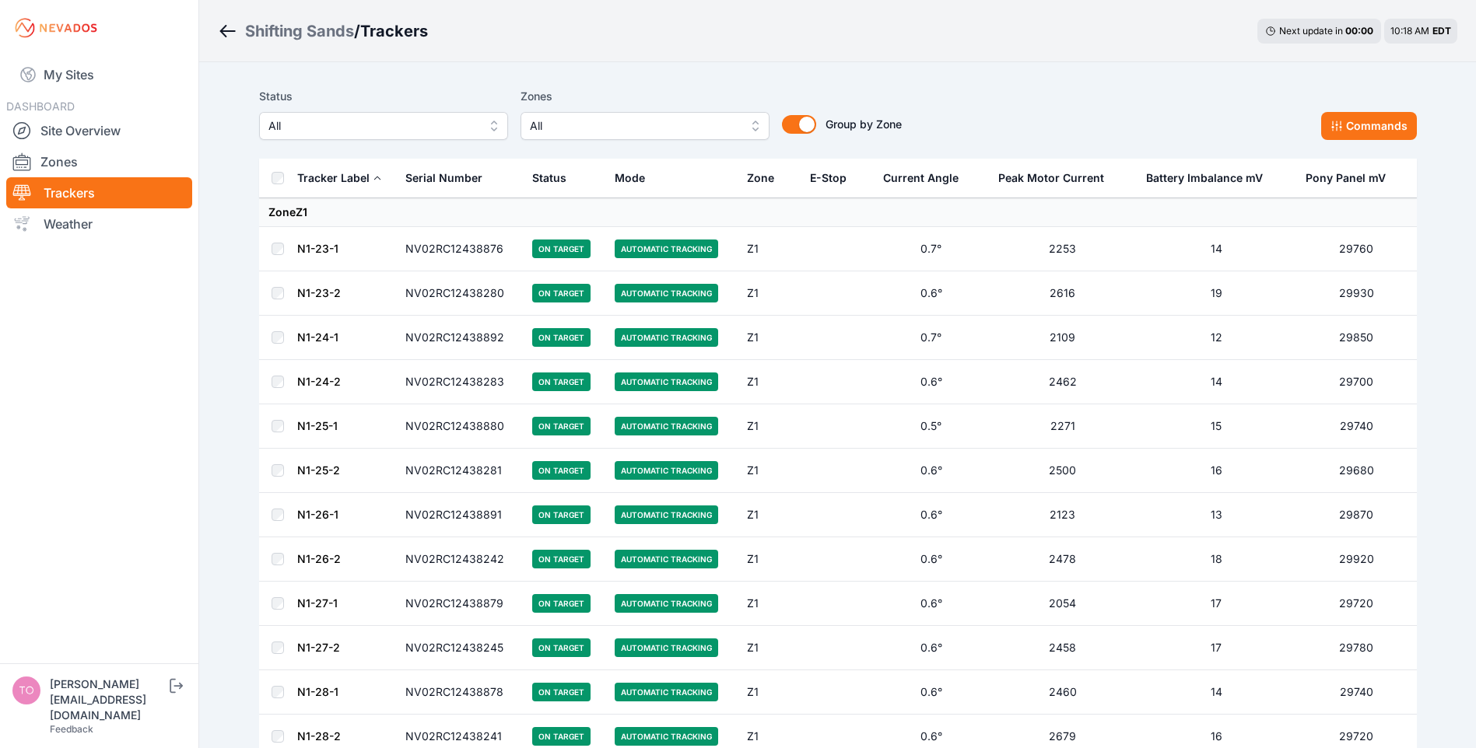
click at [611, 124] on span "All" at bounding box center [634, 126] width 208 height 19
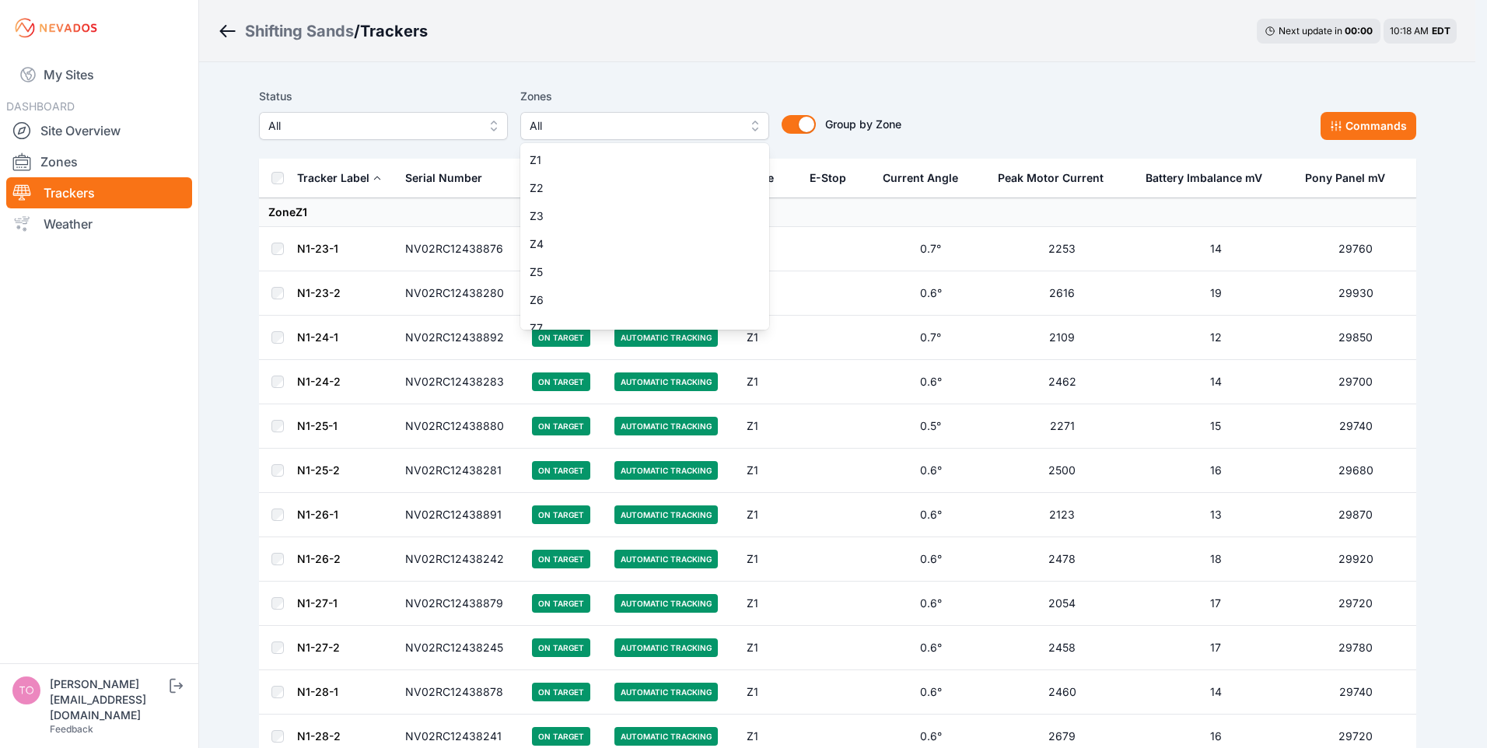
click at [380, 122] on div "Status All Zones All Z1 Z2 Z3 Z4 Z5 Z6 Z7 Z8 Z9 Z10 Z11 Group by Zone Group by …" at bounding box center [580, 113] width 643 height 53
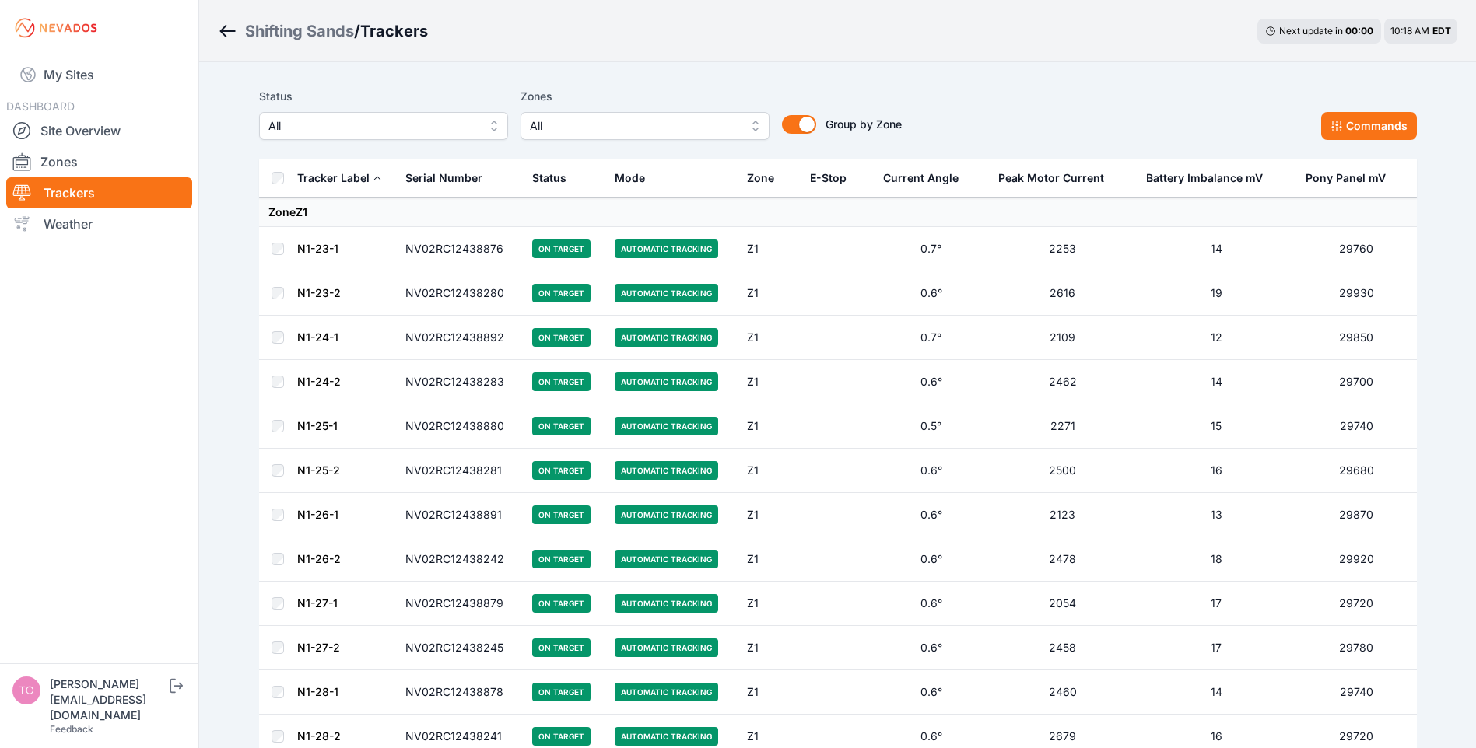
click at [378, 128] on span "All" at bounding box center [372, 126] width 208 height 19
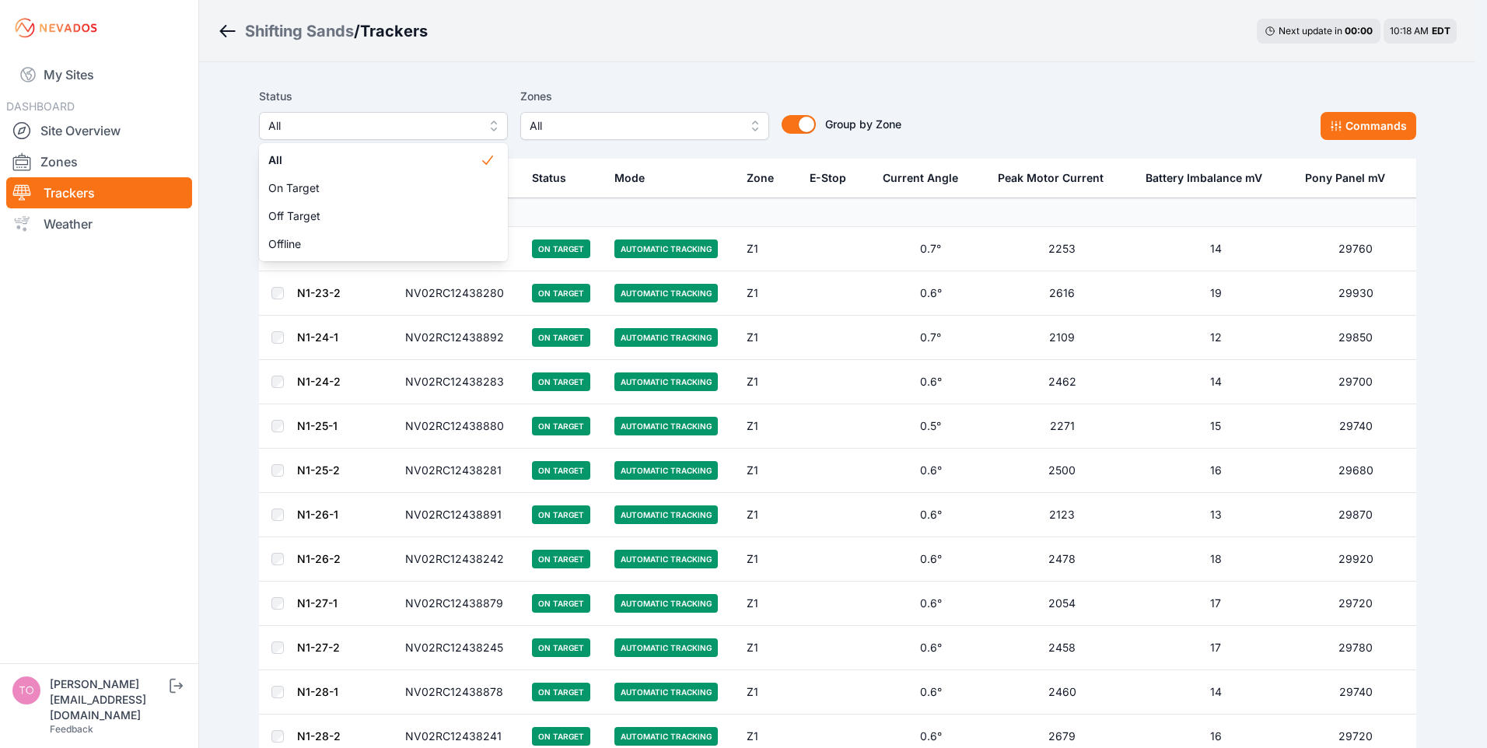
click at [1001, 96] on div "Status All All On Target Off Target Offline Zones All Group by Zone Group by Zo…" at bounding box center [837, 113] width 1157 height 53
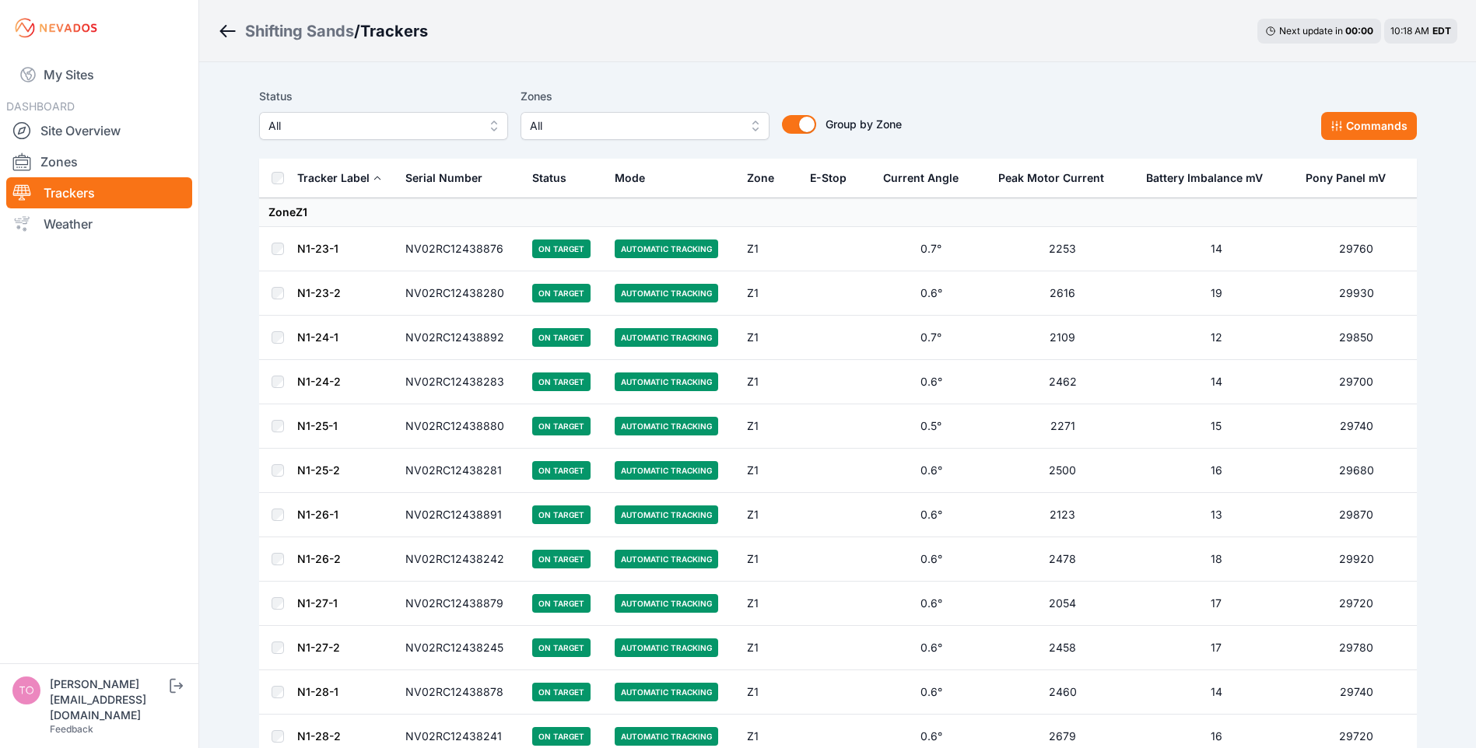
click at [1385, 122] on button "Commands" at bounding box center [1369, 126] width 96 height 28
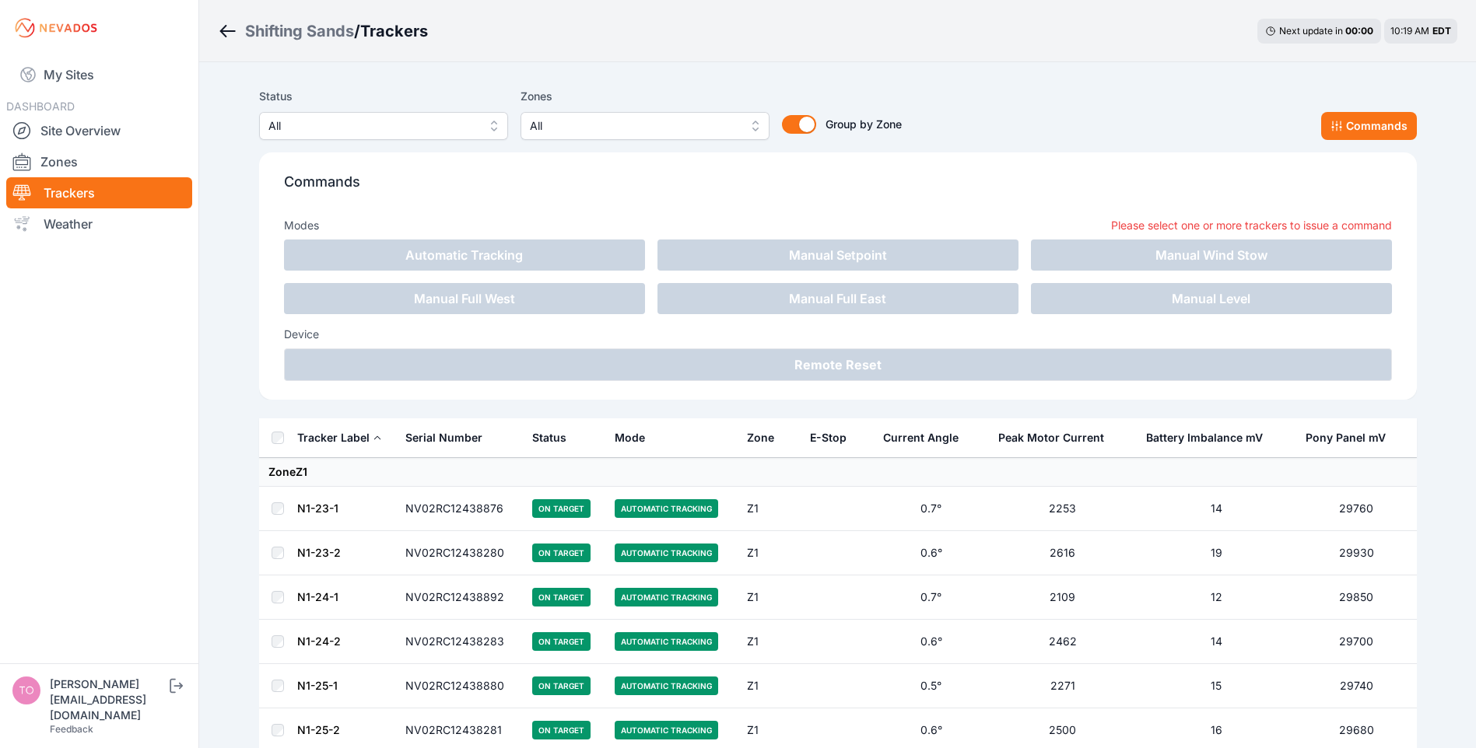
click at [217, 33] on div "Shifting Sands / Trackers Next update in 00 : 00 10:19 AM EDT" at bounding box center [837, 31] width 1276 height 62
click at [228, 30] on icon "Breadcrumb" at bounding box center [227, 31] width 19 height 19
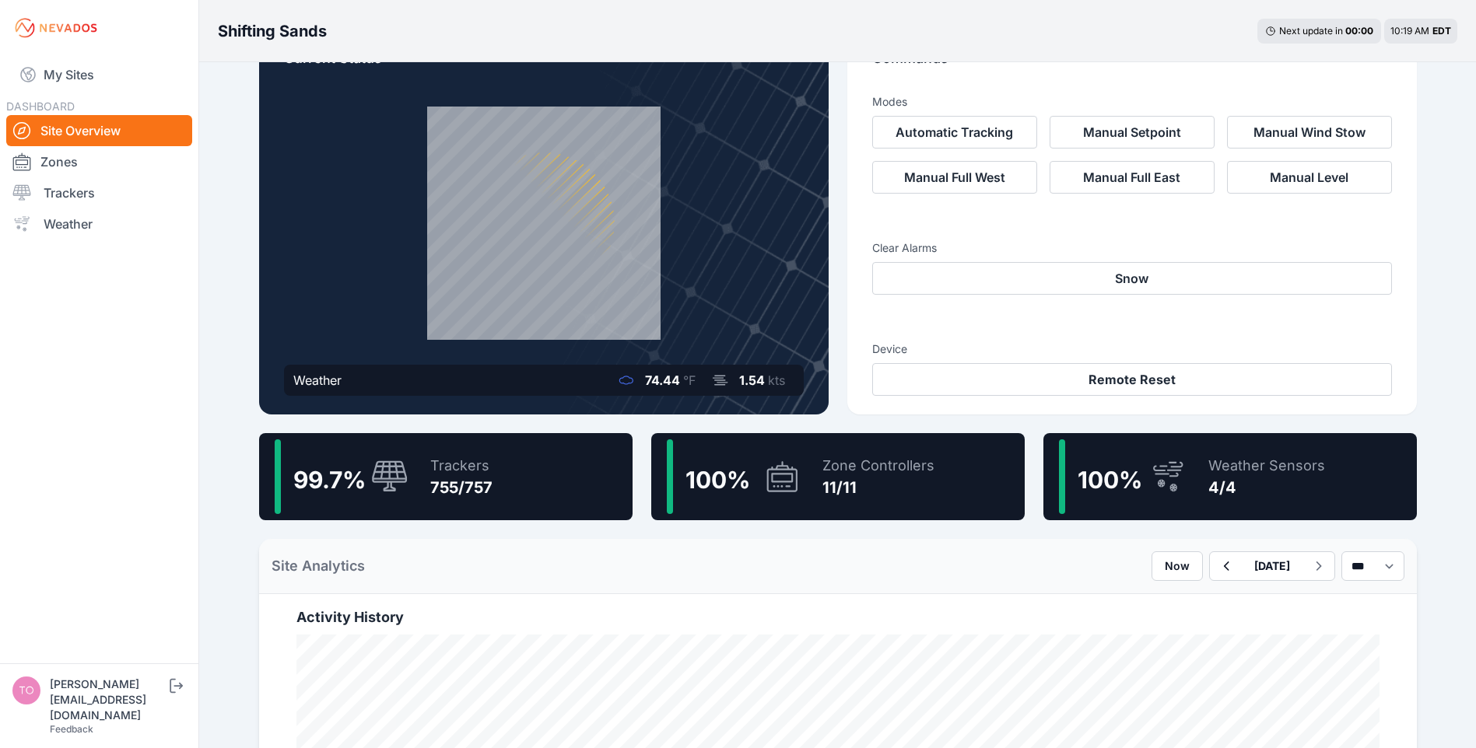
scroll to position [156, 0]
